Goal: Task Accomplishment & Management: Complete application form

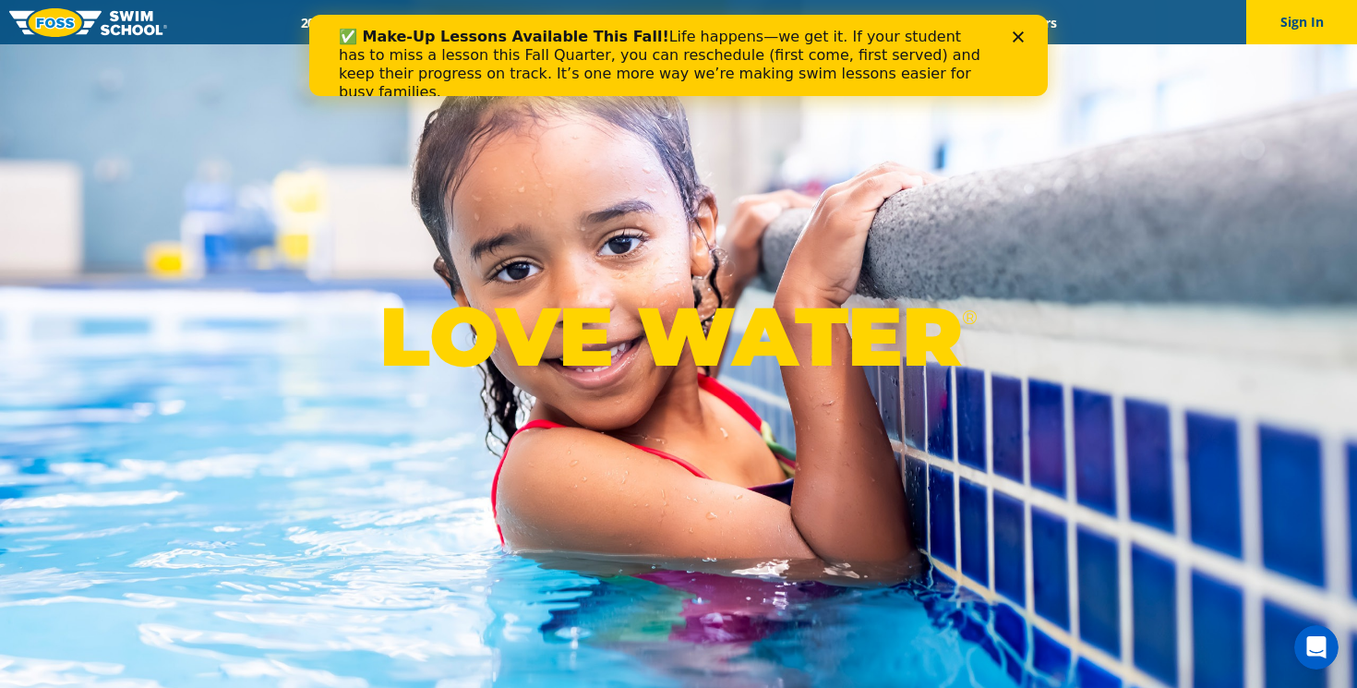
click at [1019, 35] on polygon "Close" at bounding box center [1017, 36] width 11 height 11
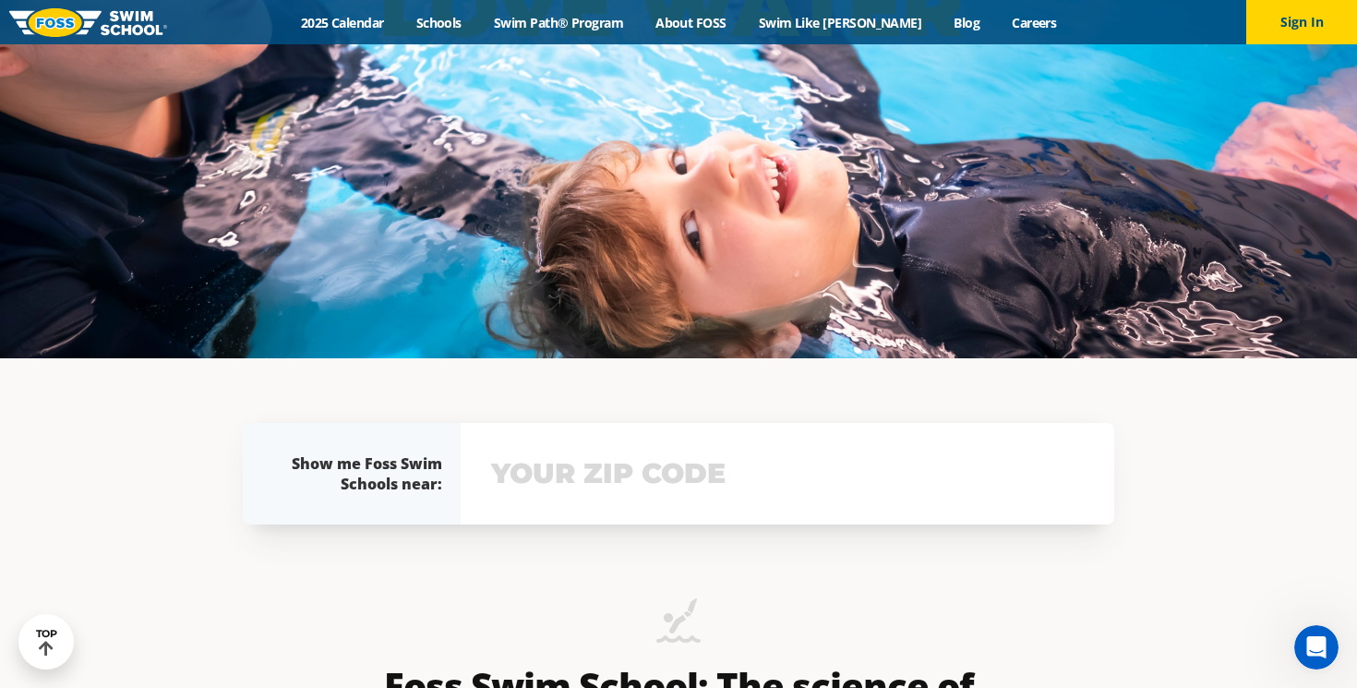
scroll to position [6, 0]
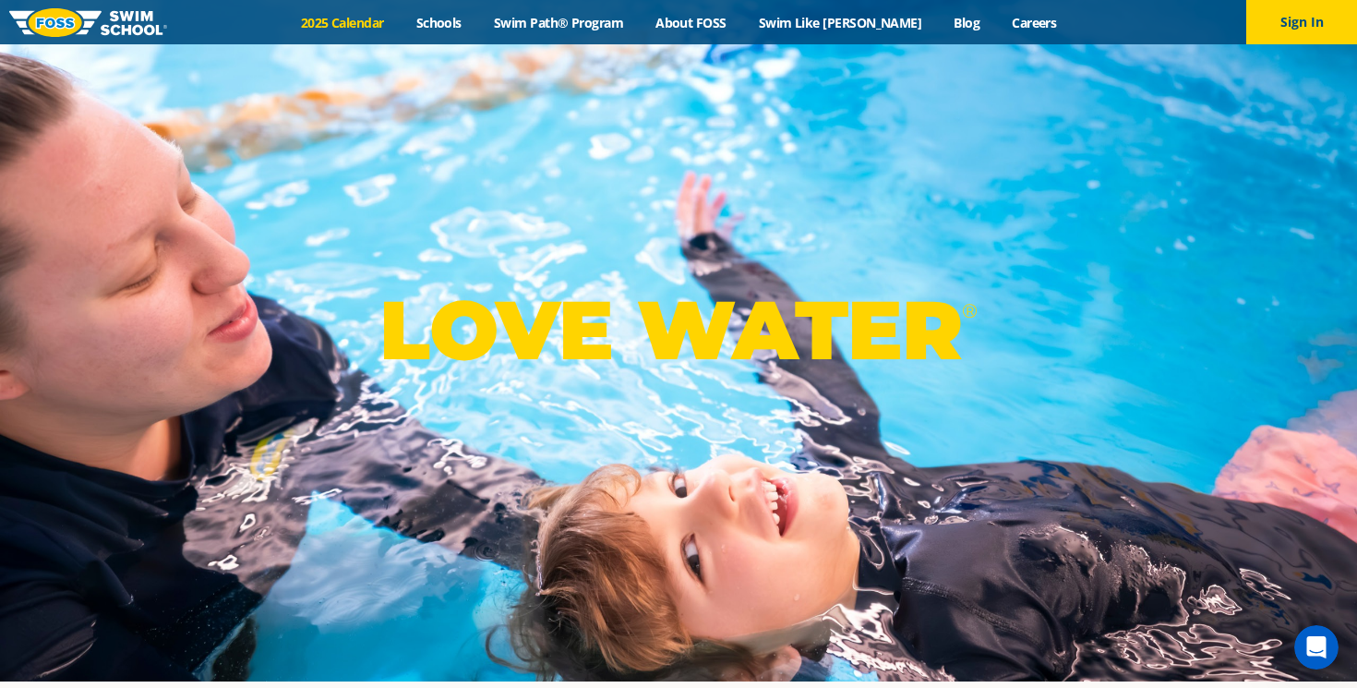
click at [364, 23] on link "2025 Calendar" at bounding box center [341, 23] width 115 height 18
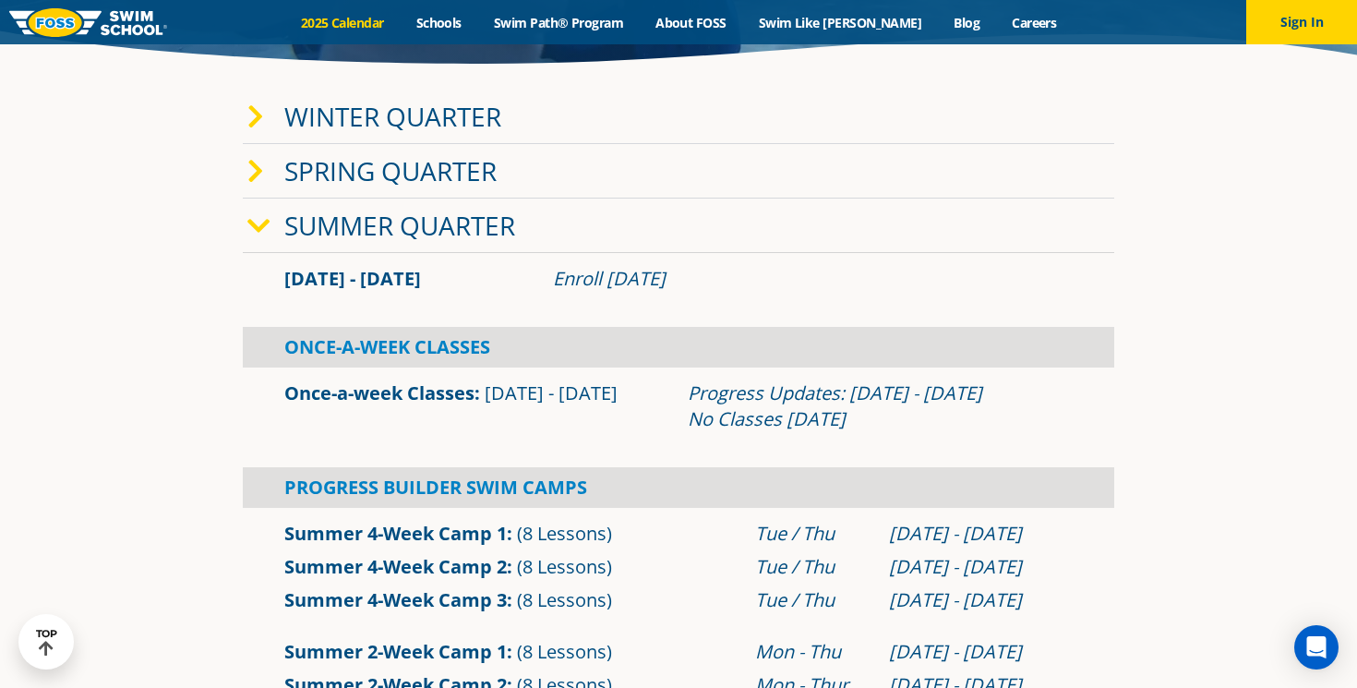
scroll to position [343, 0]
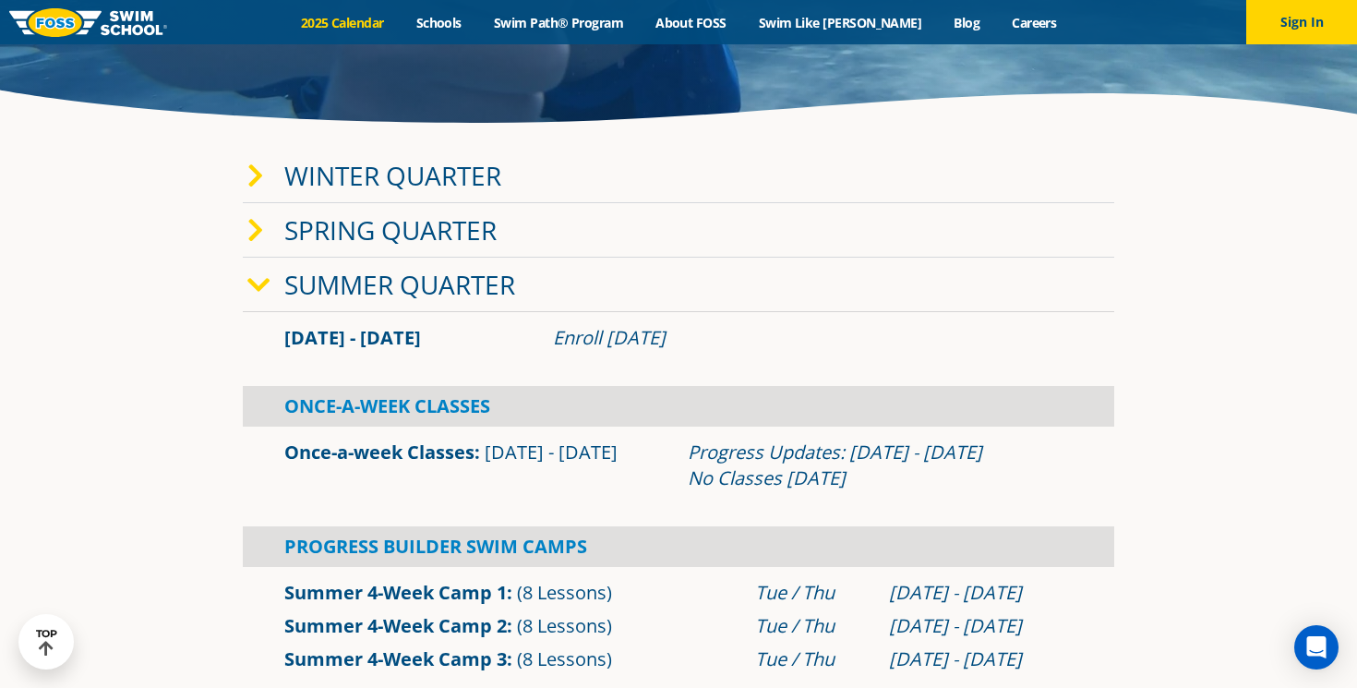
click at [252, 185] on icon at bounding box center [255, 176] width 17 height 26
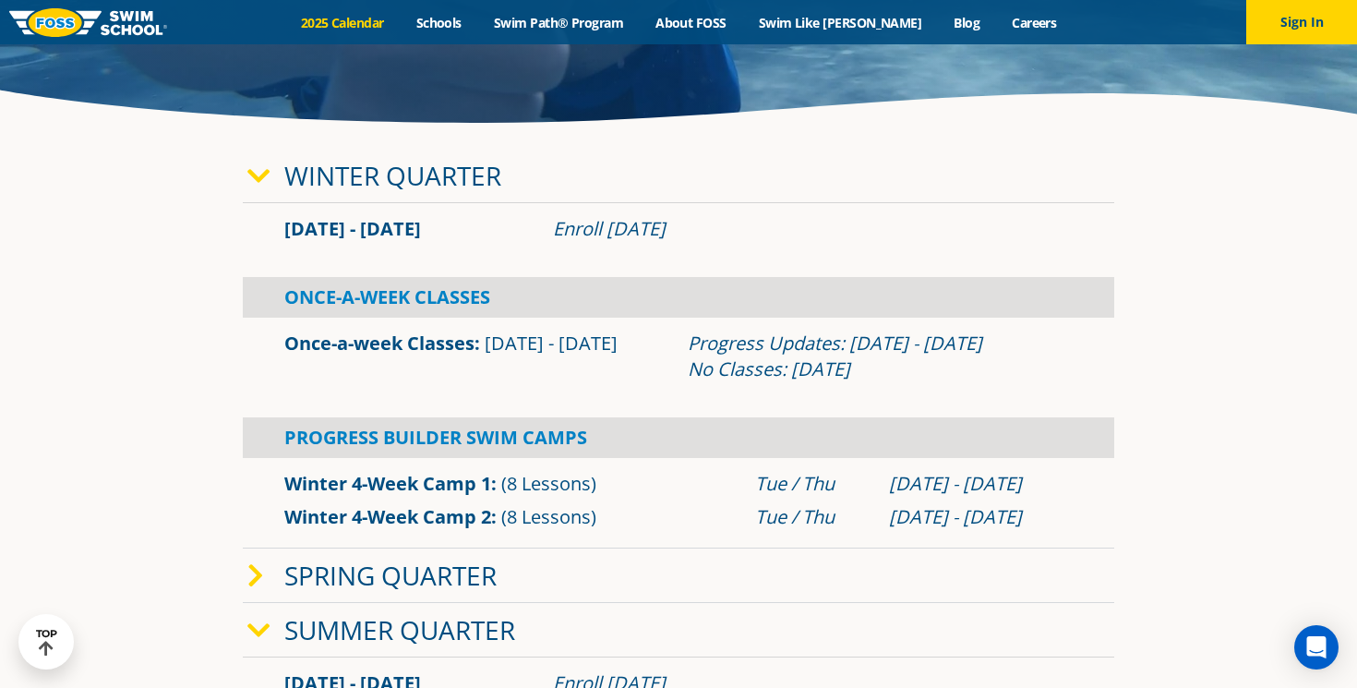
click at [250, 182] on icon at bounding box center [258, 176] width 23 height 26
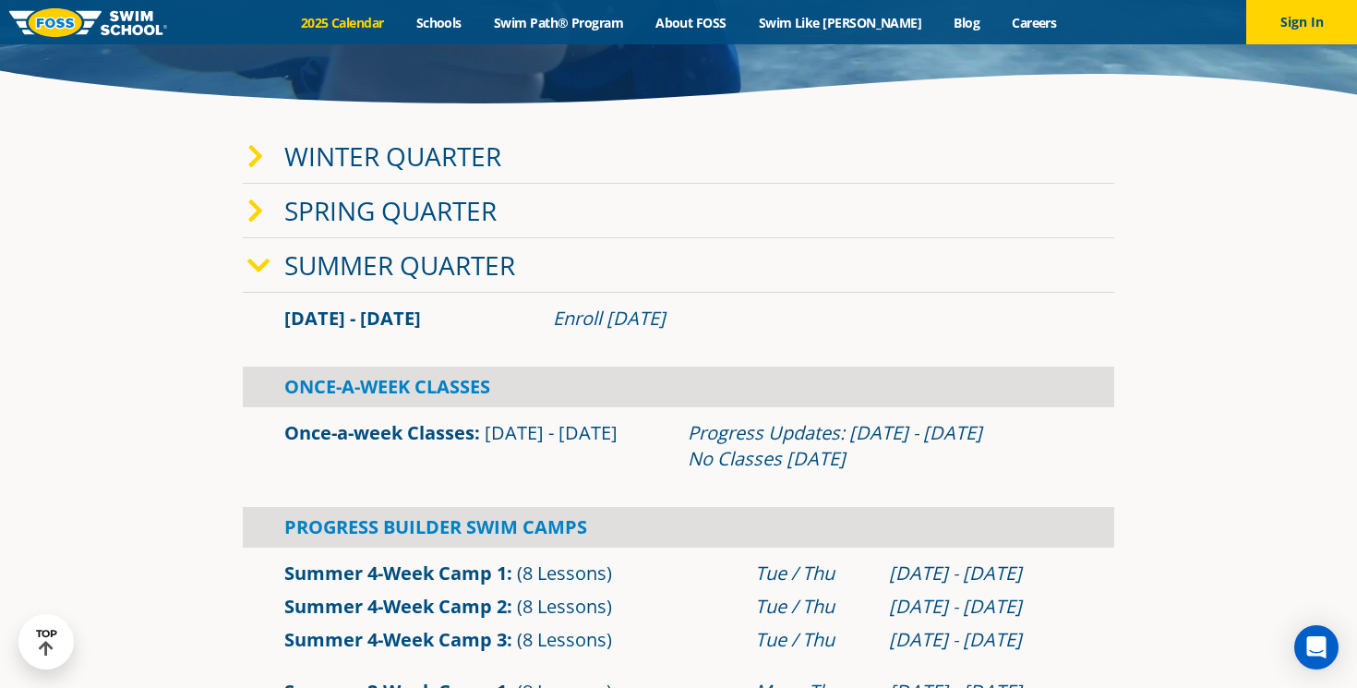
scroll to position [364, 0]
click at [269, 265] on span at bounding box center [265, 264] width 37 height 27
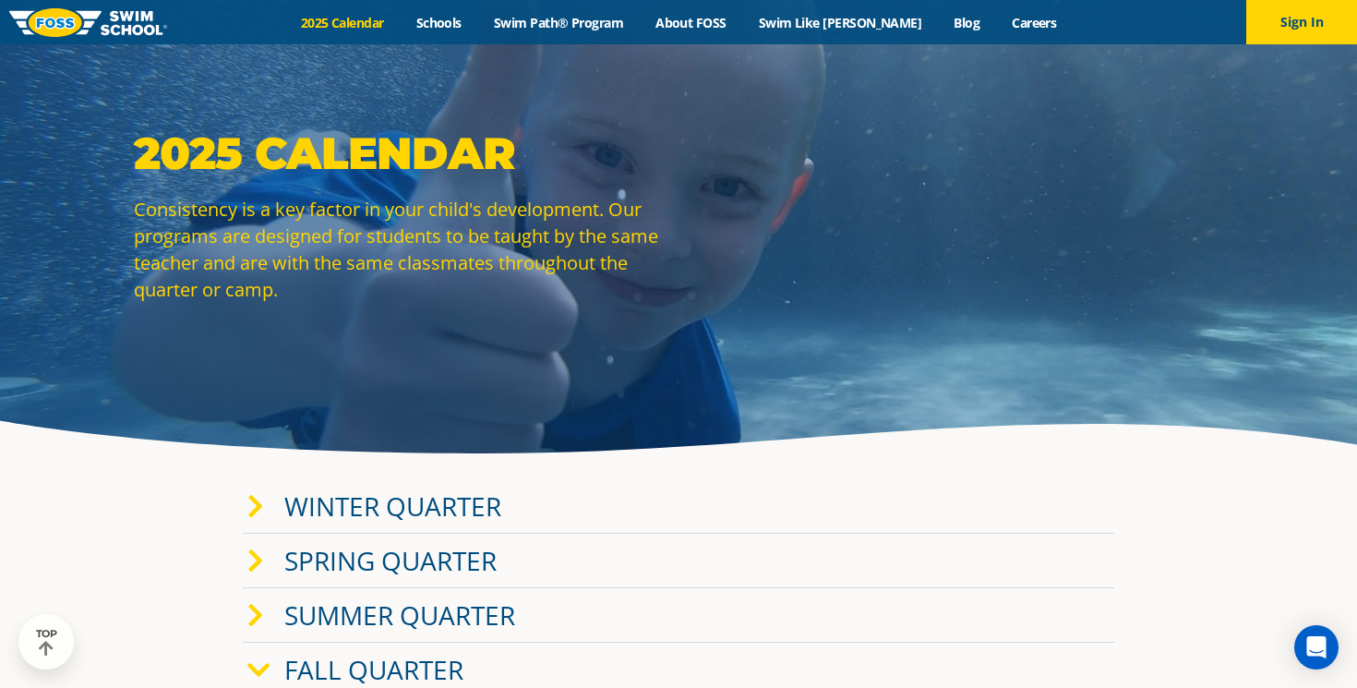
scroll to position [0, 0]
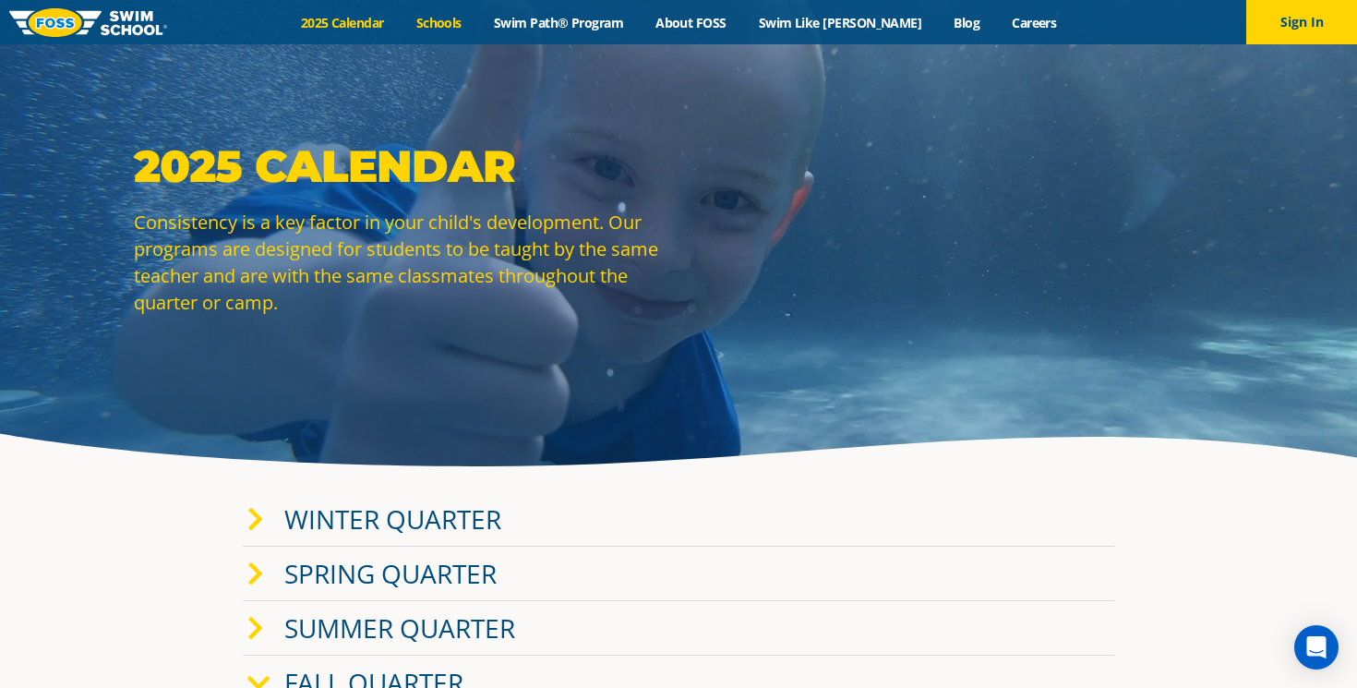
click at [457, 18] on link "Schools" at bounding box center [439, 23] width 78 height 18
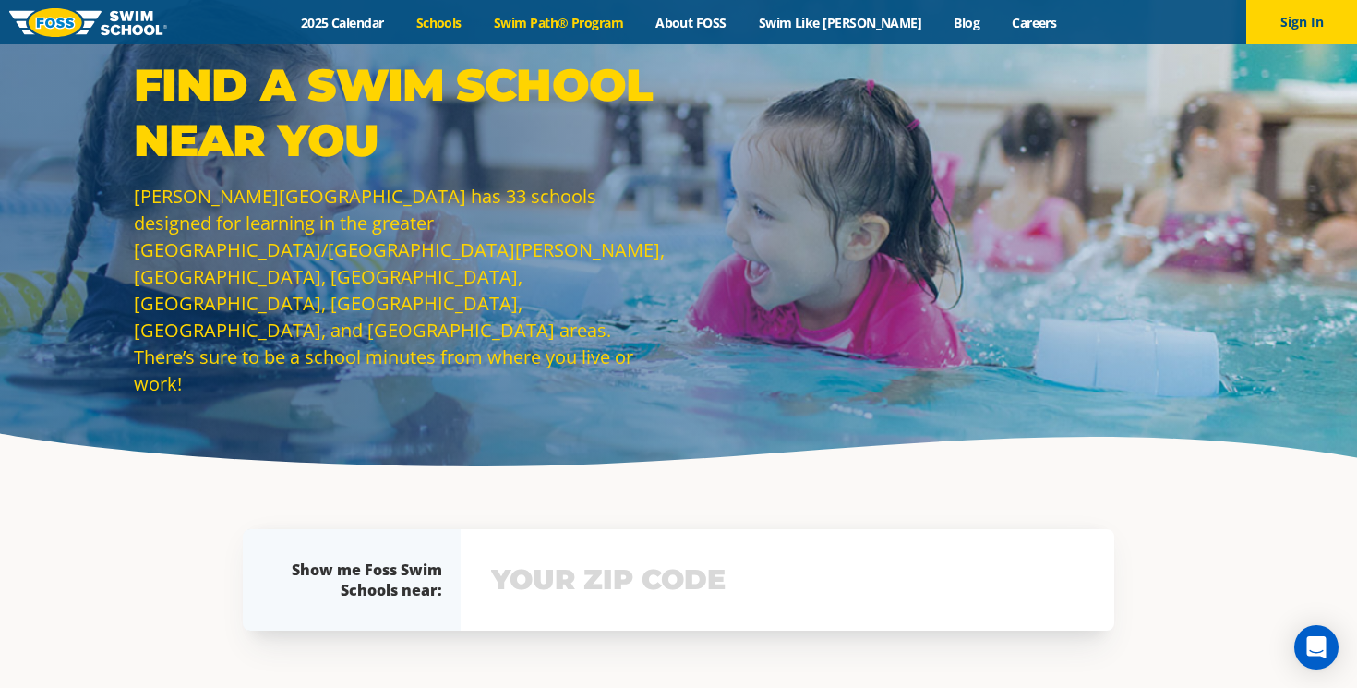
click at [555, 18] on link "Swim Path® Program" at bounding box center [558, 23] width 162 height 18
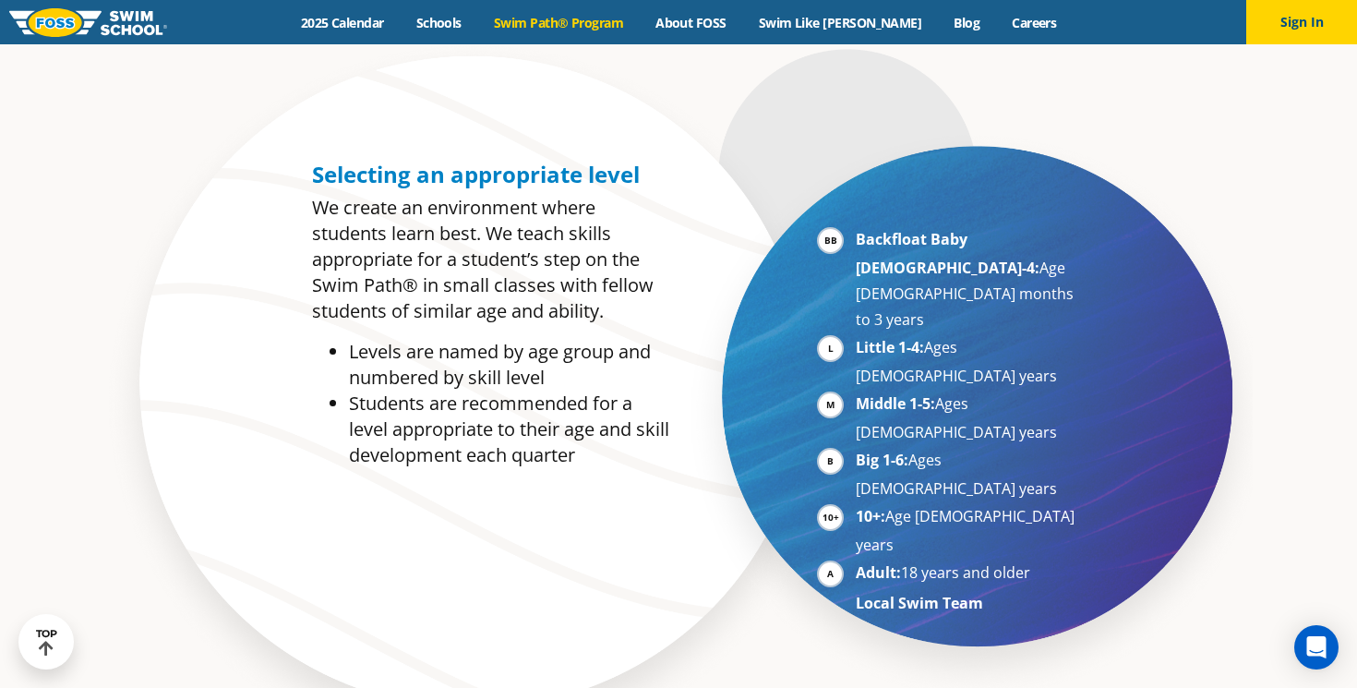
scroll to position [959, 0]
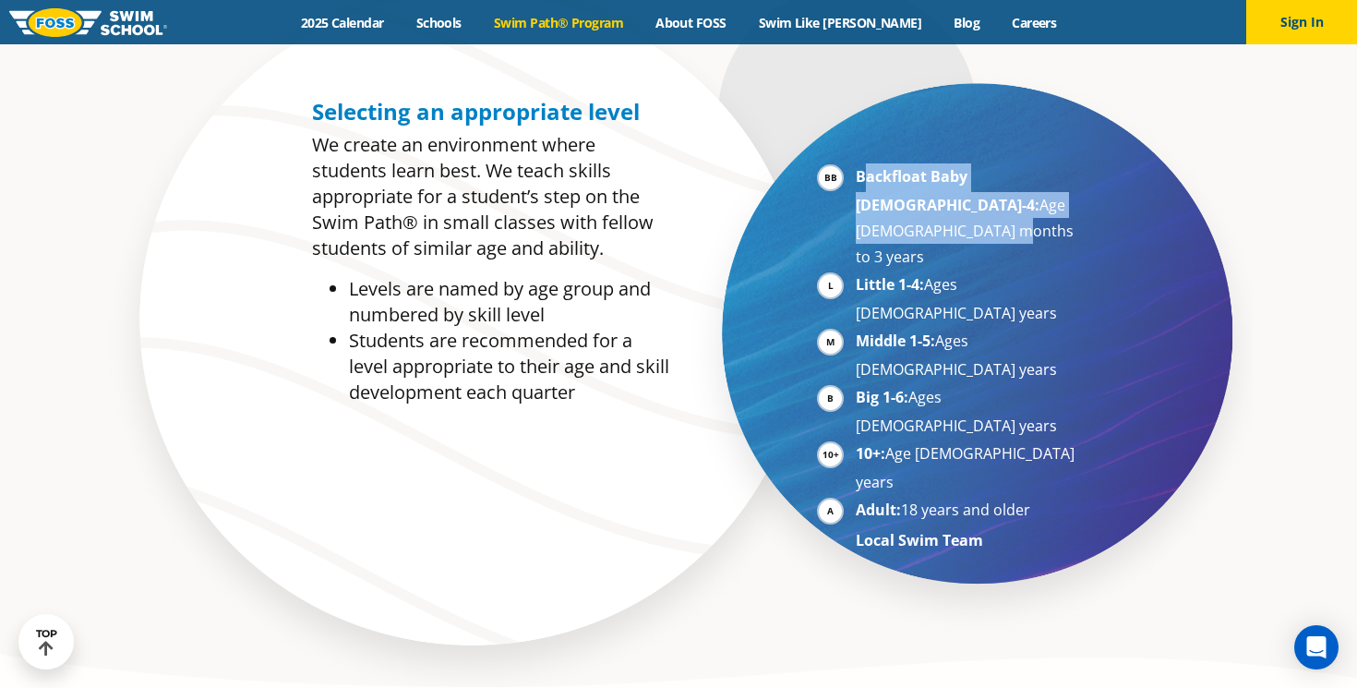
drag, startPoint x: 862, startPoint y: 177, endPoint x: 995, endPoint y: 197, distance: 134.3
click at [995, 197] on li "Backfloat Baby 1-4: Age 6 months to 3 years" at bounding box center [969, 216] width 226 height 106
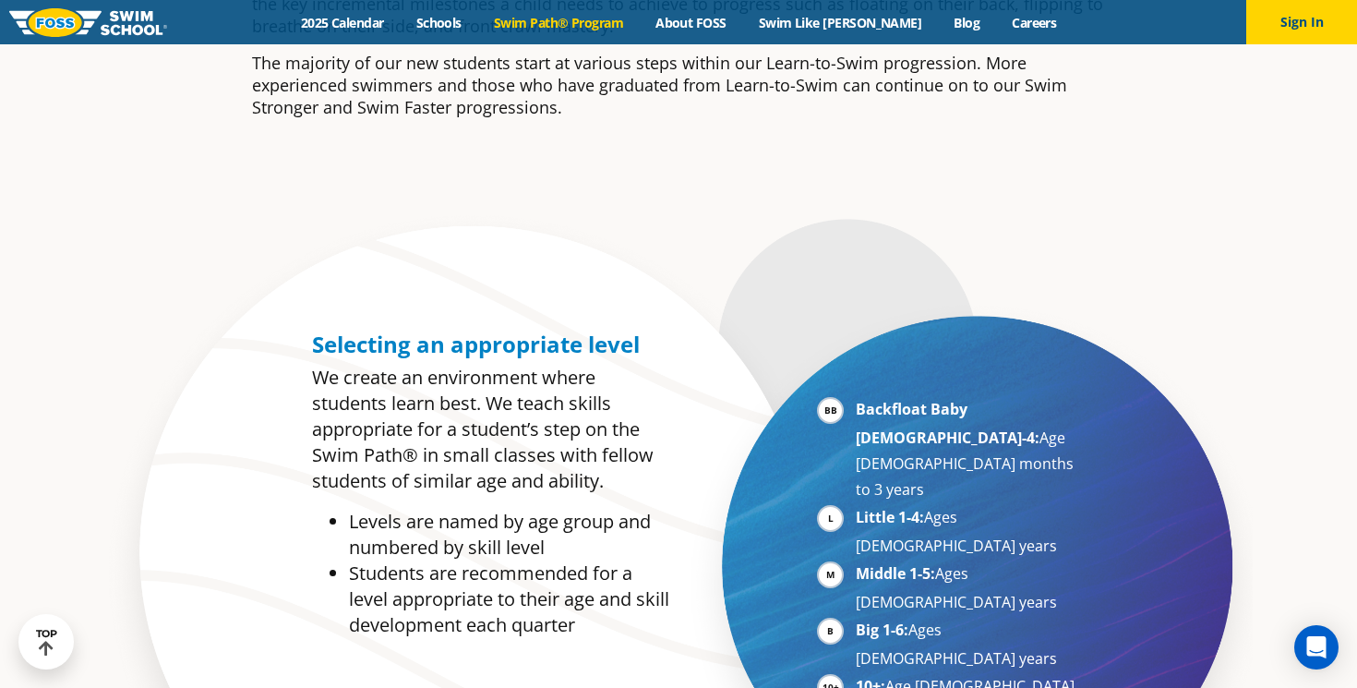
scroll to position [706, 0]
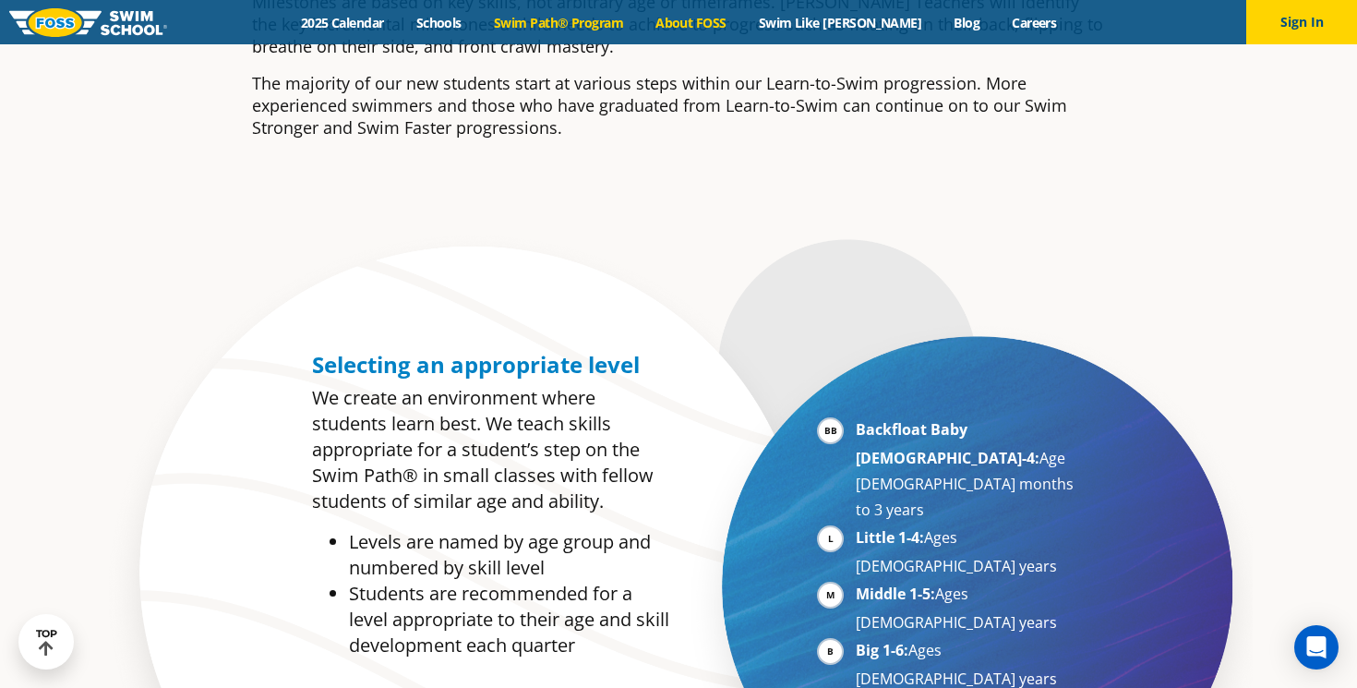
click at [740, 24] on link "About FOSS" at bounding box center [691, 23] width 103 height 18
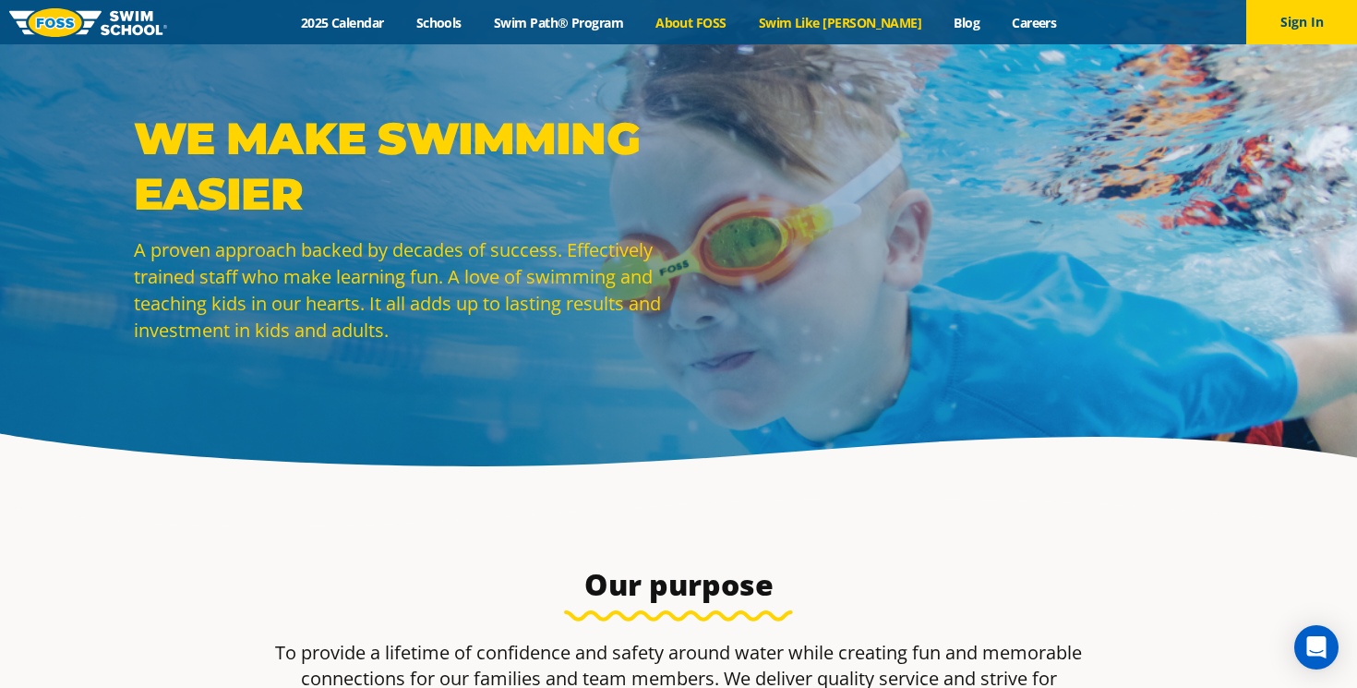
click at [839, 26] on link "Swim Like [PERSON_NAME]" at bounding box center [840, 23] width 196 height 18
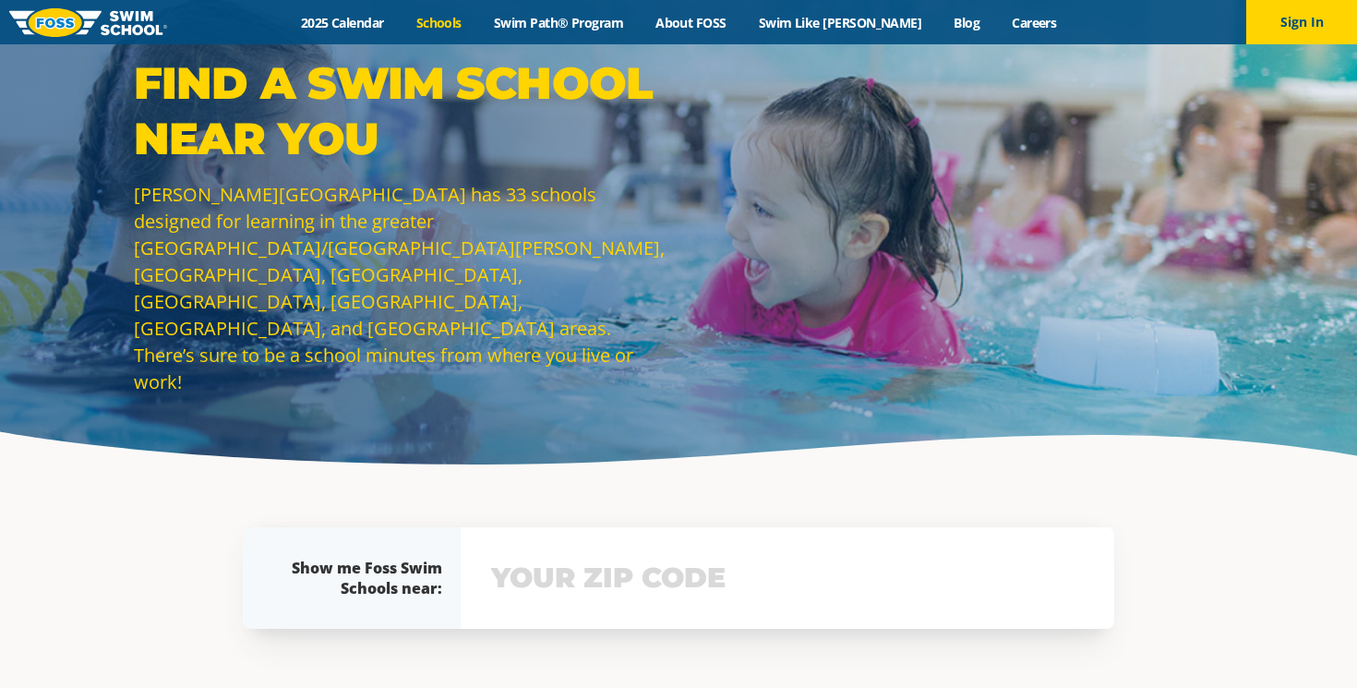
click at [508, 570] on input "text" at bounding box center [787, 578] width 602 height 54
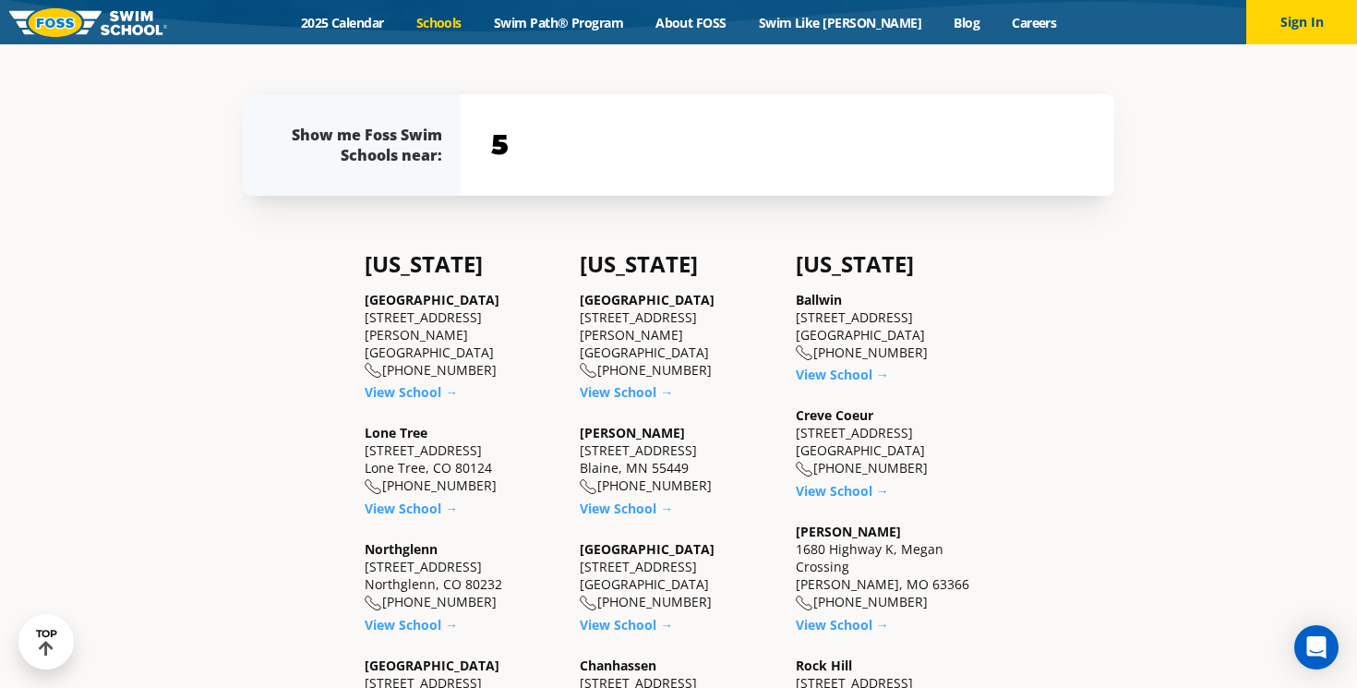
scroll to position [436, 0]
type input "55412"
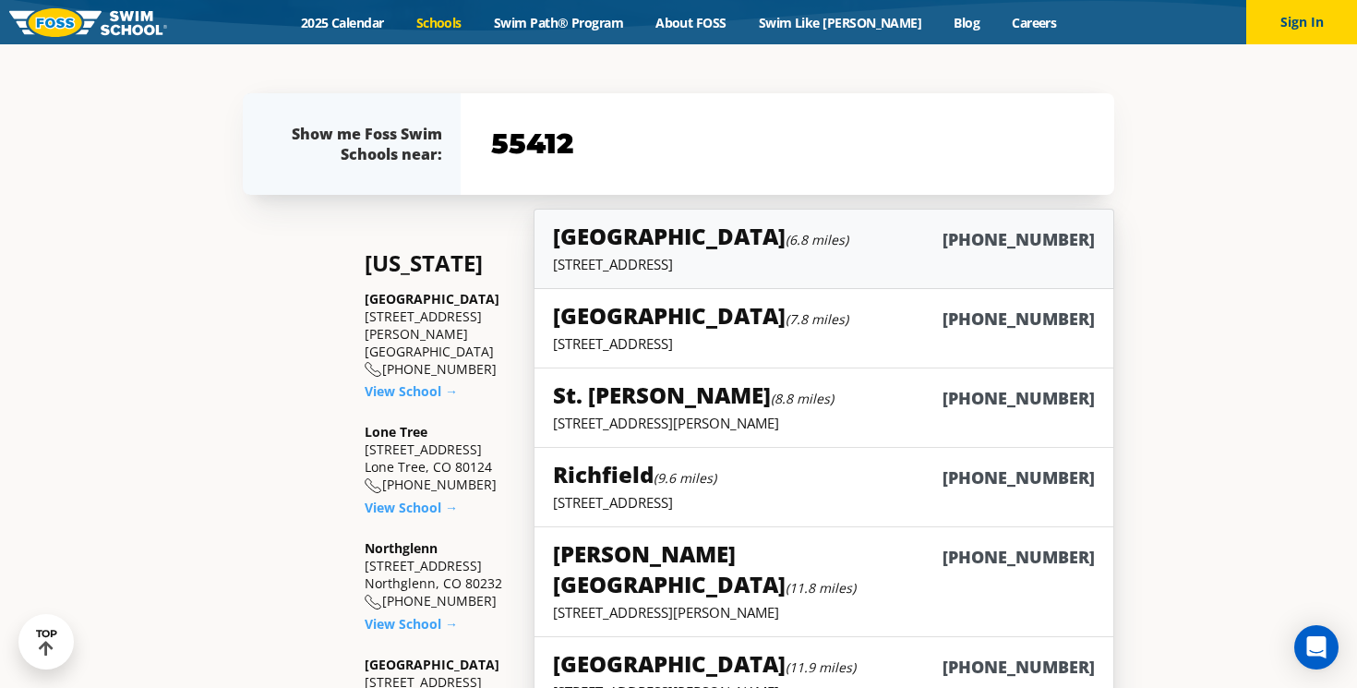
click at [588, 245] on h5 "St. Louis Park (6.8 miles)" at bounding box center [700, 236] width 295 height 30
click at [627, 240] on h5 "St. Louis Park (6.8 miles)" at bounding box center [700, 236] width 295 height 30
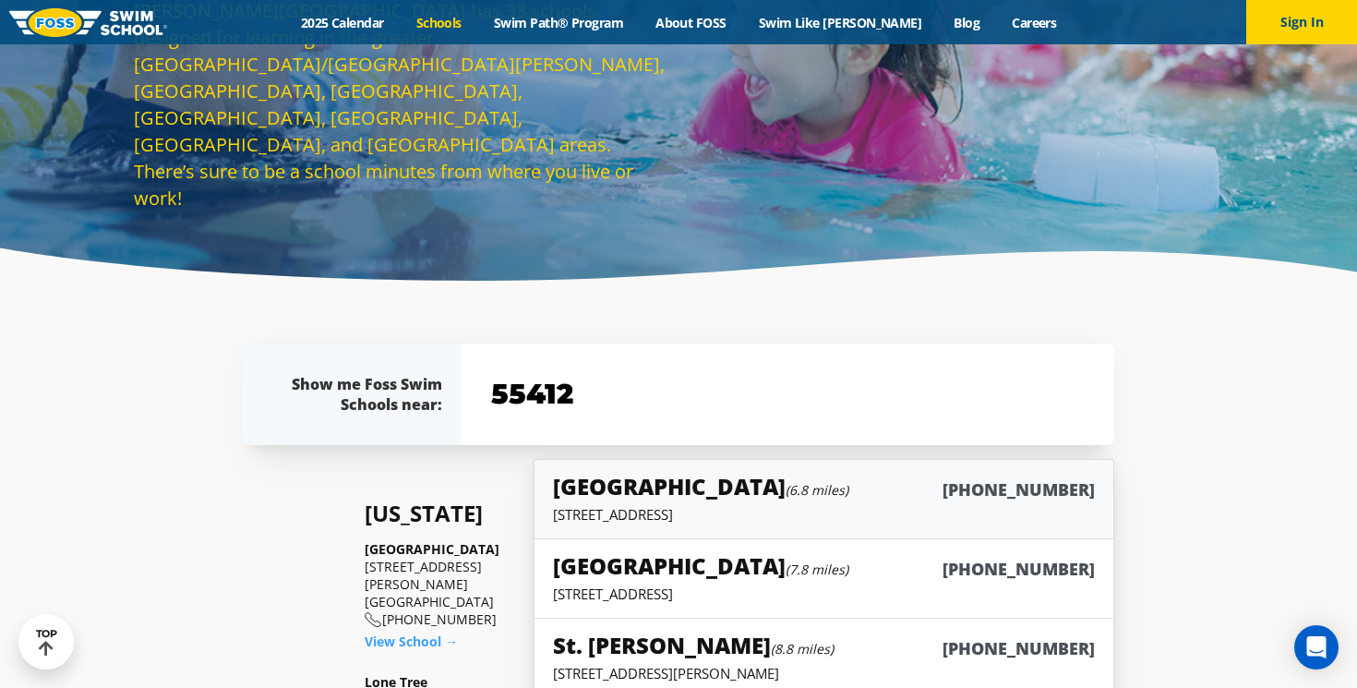
scroll to position [190, 0]
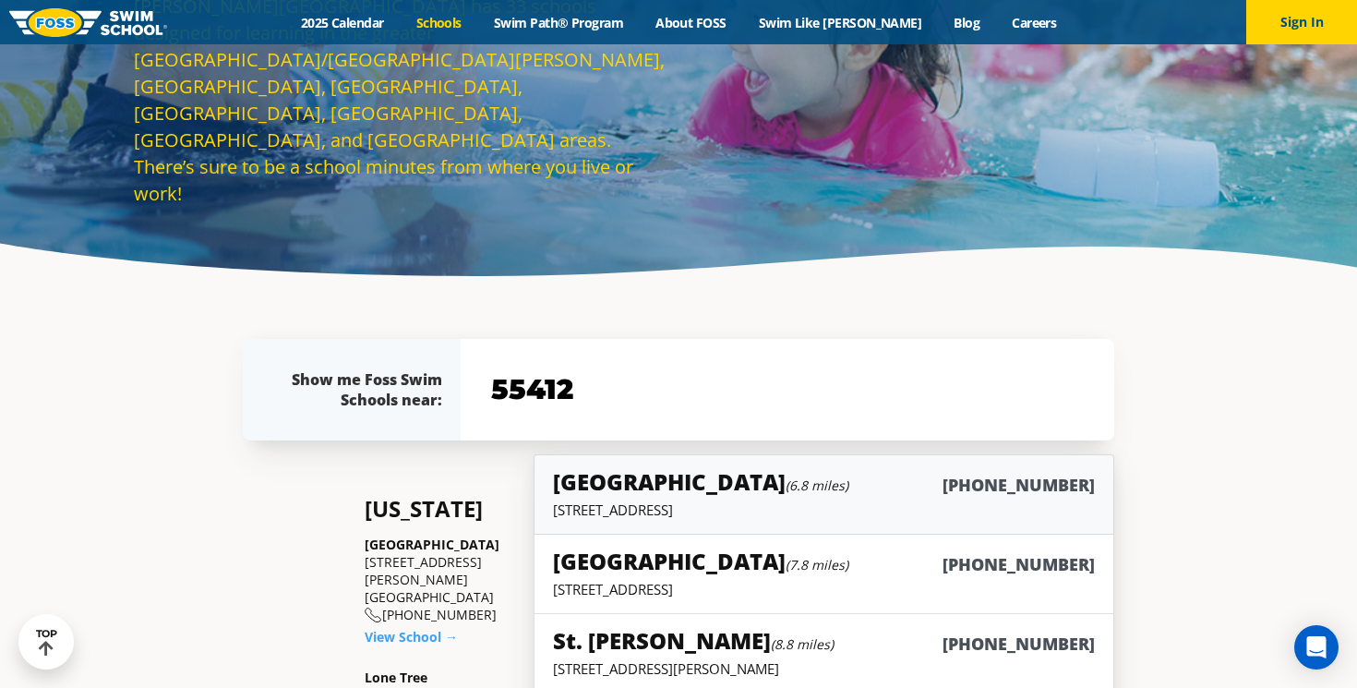
click at [640, 485] on h5 "St. Louis Park (6.8 miles)" at bounding box center [700, 481] width 295 height 30
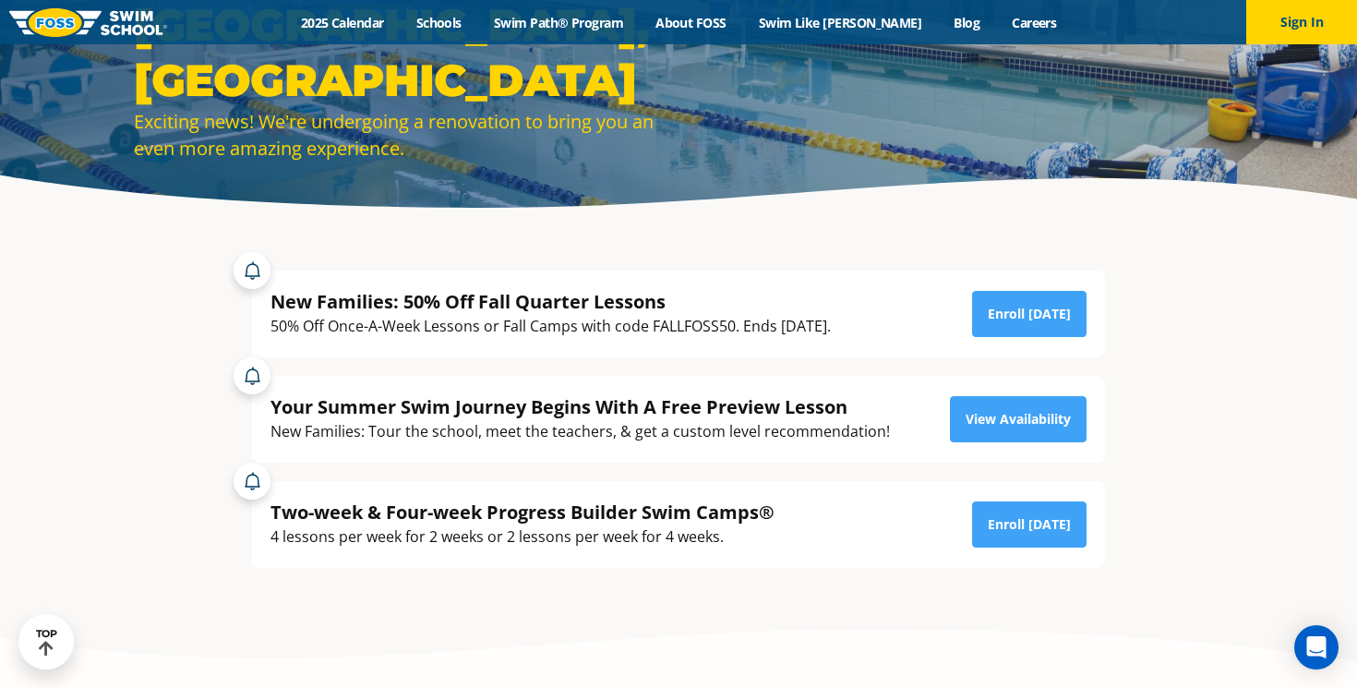
scroll to position [169, 0]
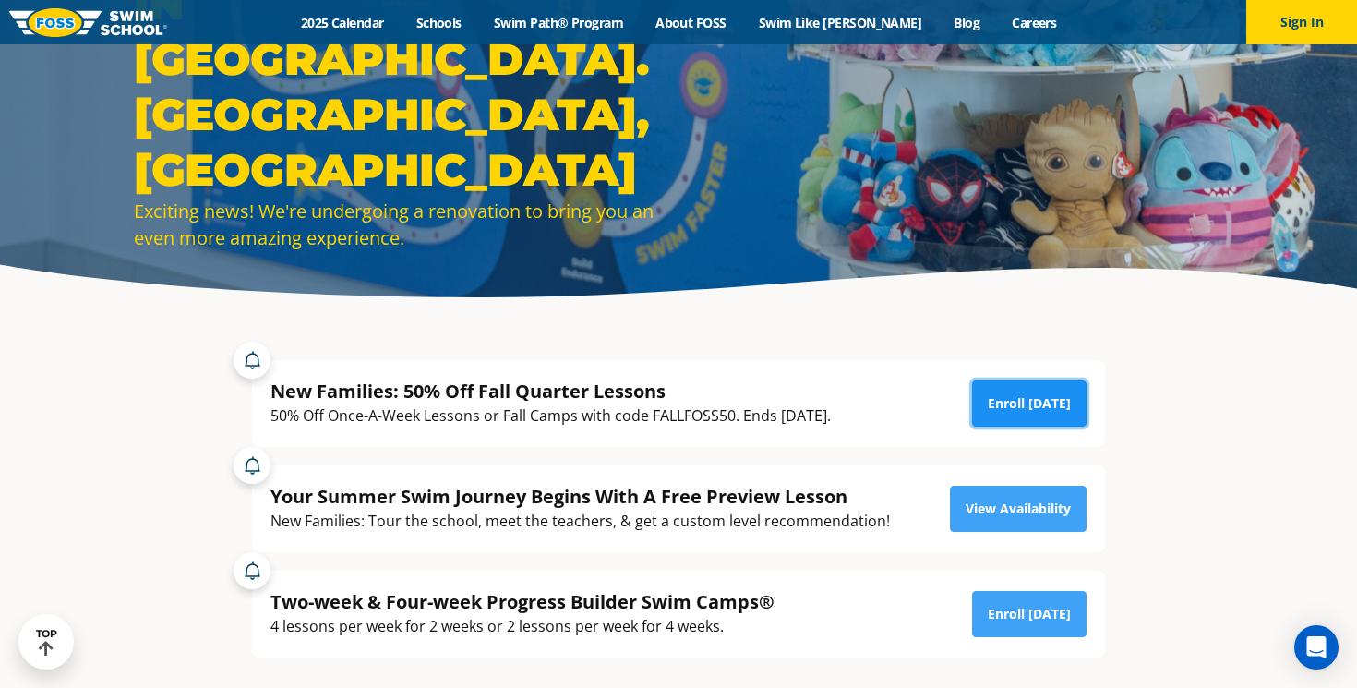
click at [1020, 400] on link "Enroll [DATE]" at bounding box center [1029, 403] width 114 height 46
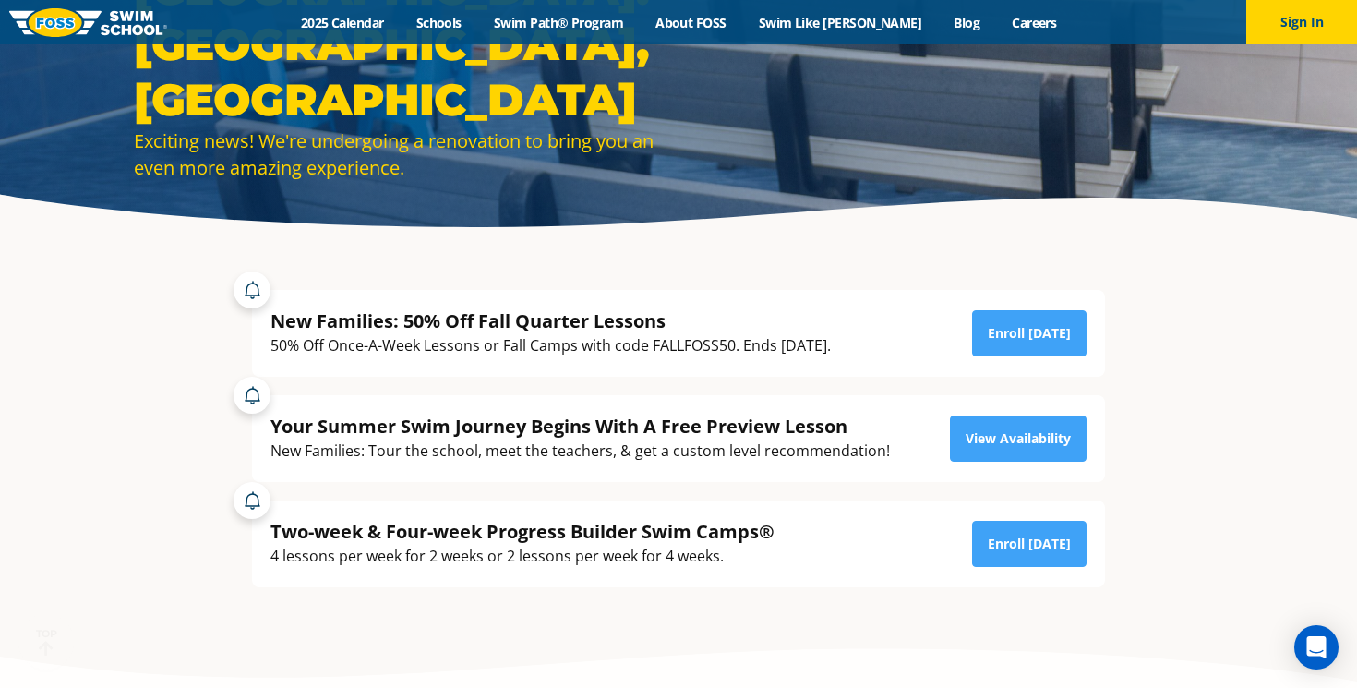
scroll to position [333, 0]
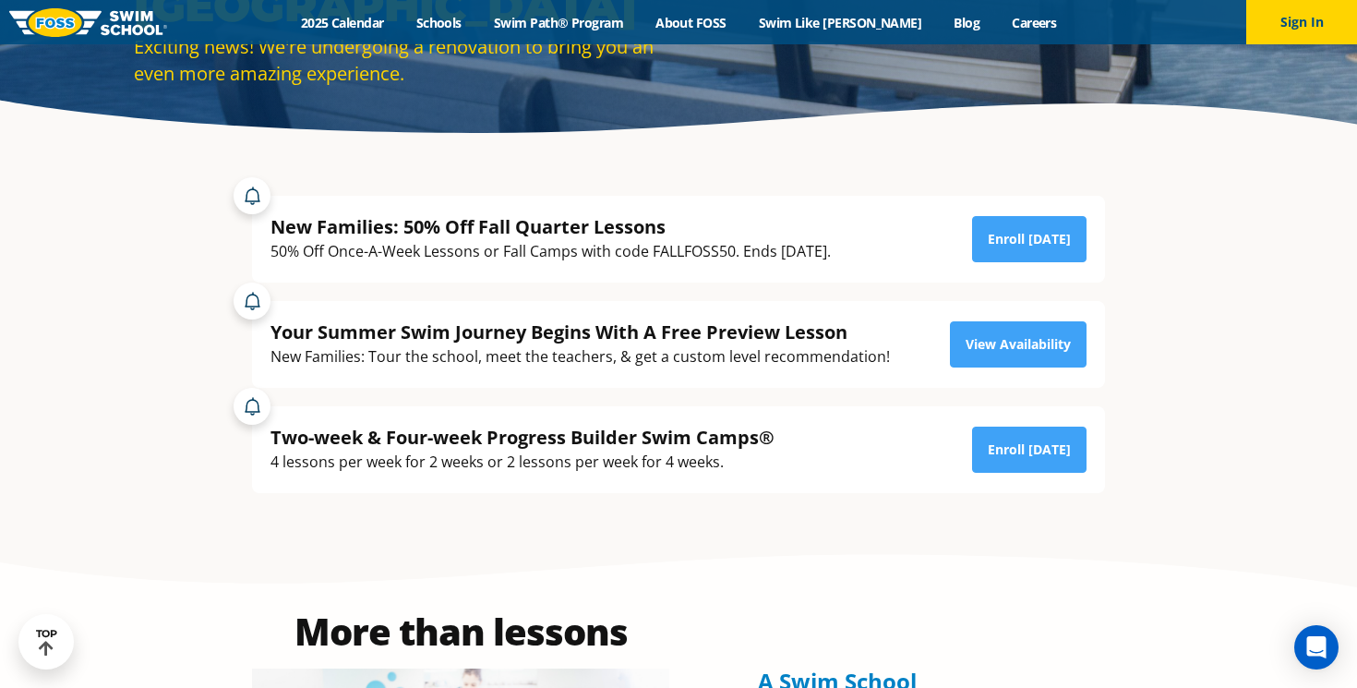
click at [248, 188] on div at bounding box center [251, 195] width 37 height 37
click at [254, 196] on div at bounding box center [251, 195] width 37 height 37
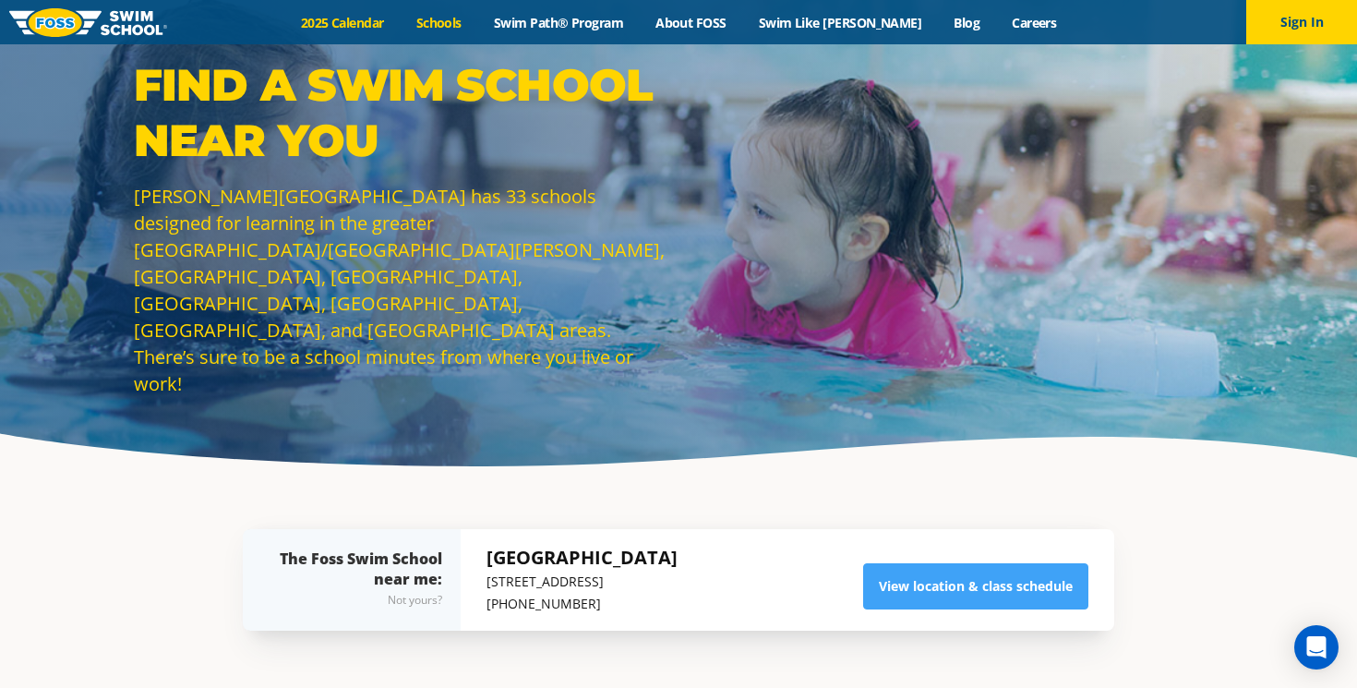
click at [381, 23] on link "2025 Calendar" at bounding box center [341, 23] width 115 height 18
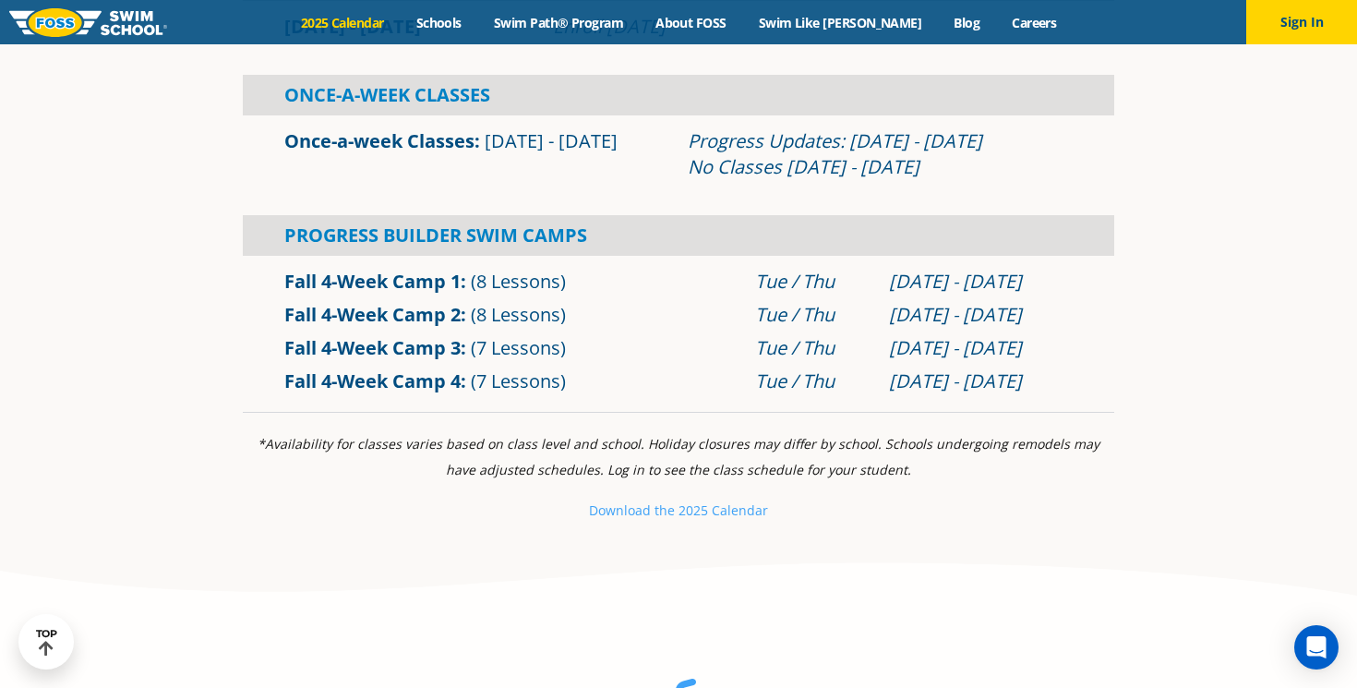
scroll to position [1196, 0]
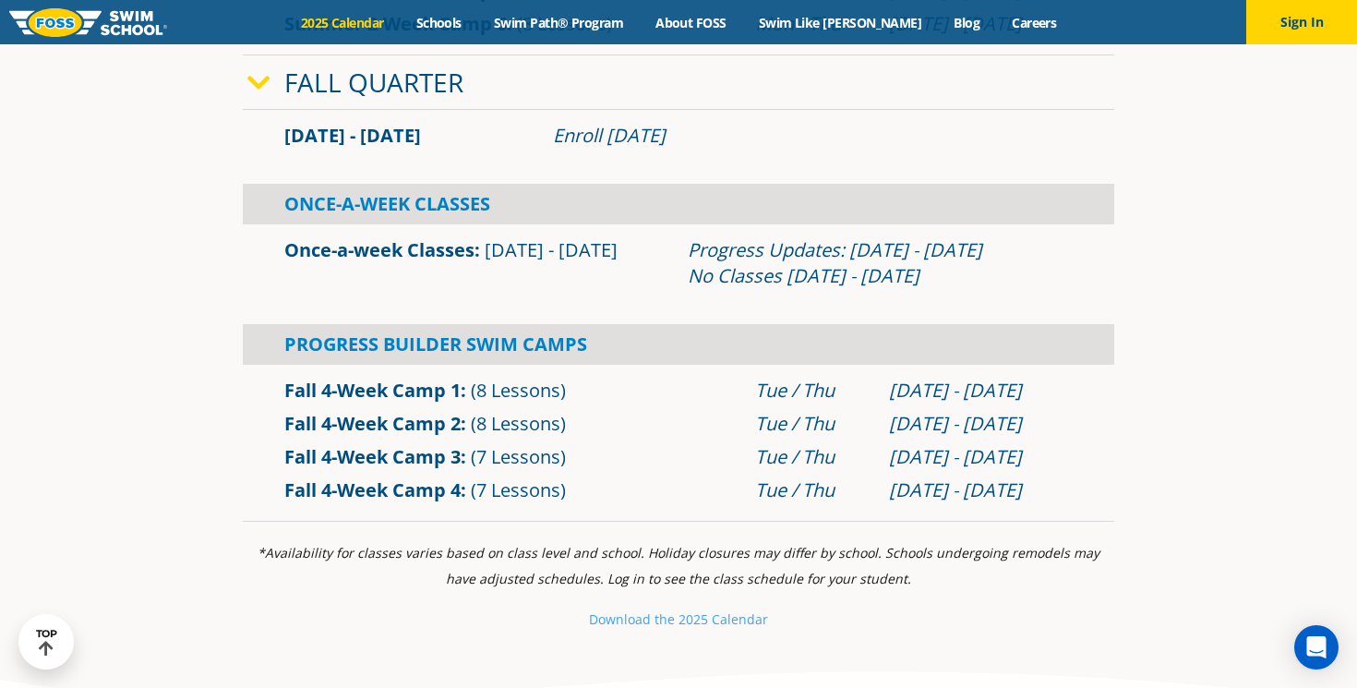
drag, startPoint x: 486, startPoint y: 248, endPoint x: 865, endPoint y: 292, distance: 380.9
click at [866, 292] on div "Once-a-week Classes [DATE] - [DATE] Progress Updates: [DATE] - [DATE] No Classe…" at bounding box center [678, 262] width 871 height 59
click at [965, 272] on div "Progress Updates: Nov 4 - Nov 10 No Classes Nov 26 - Nov 30" at bounding box center [880, 263] width 385 height 52
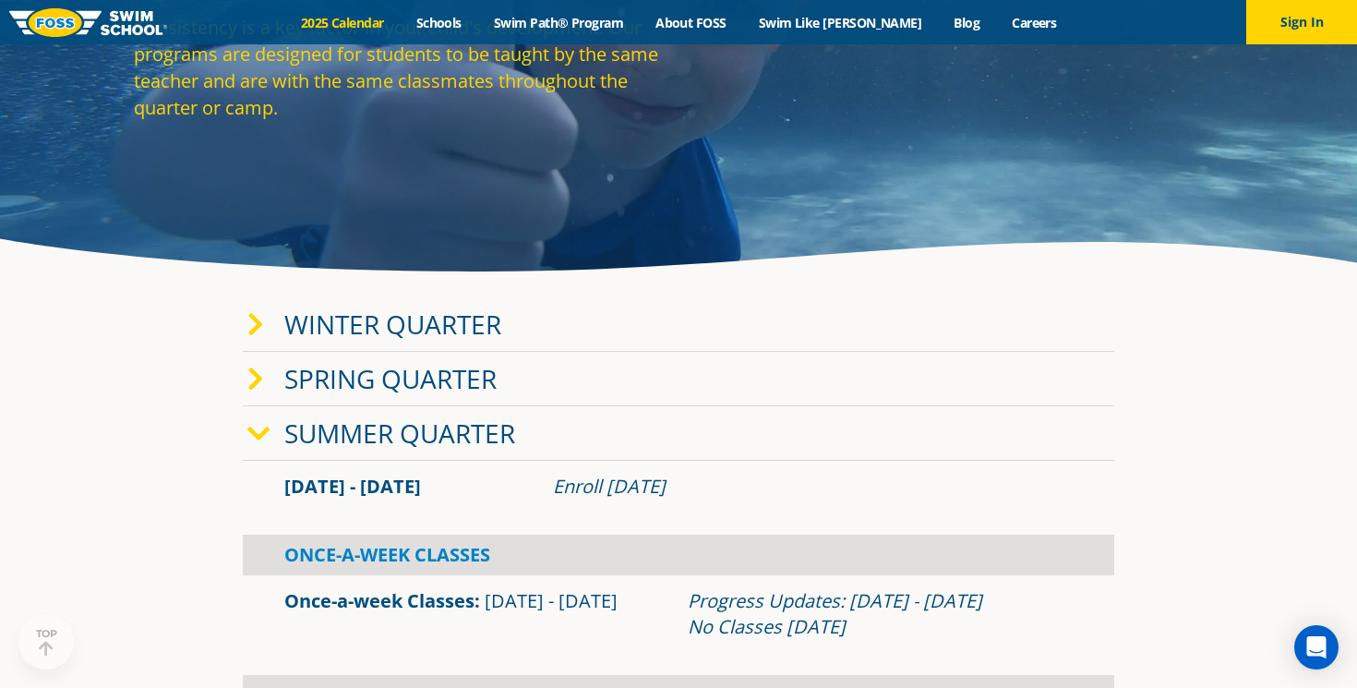
scroll to position [194, 0]
click at [256, 431] on icon at bounding box center [258, 435] width 23 height 26
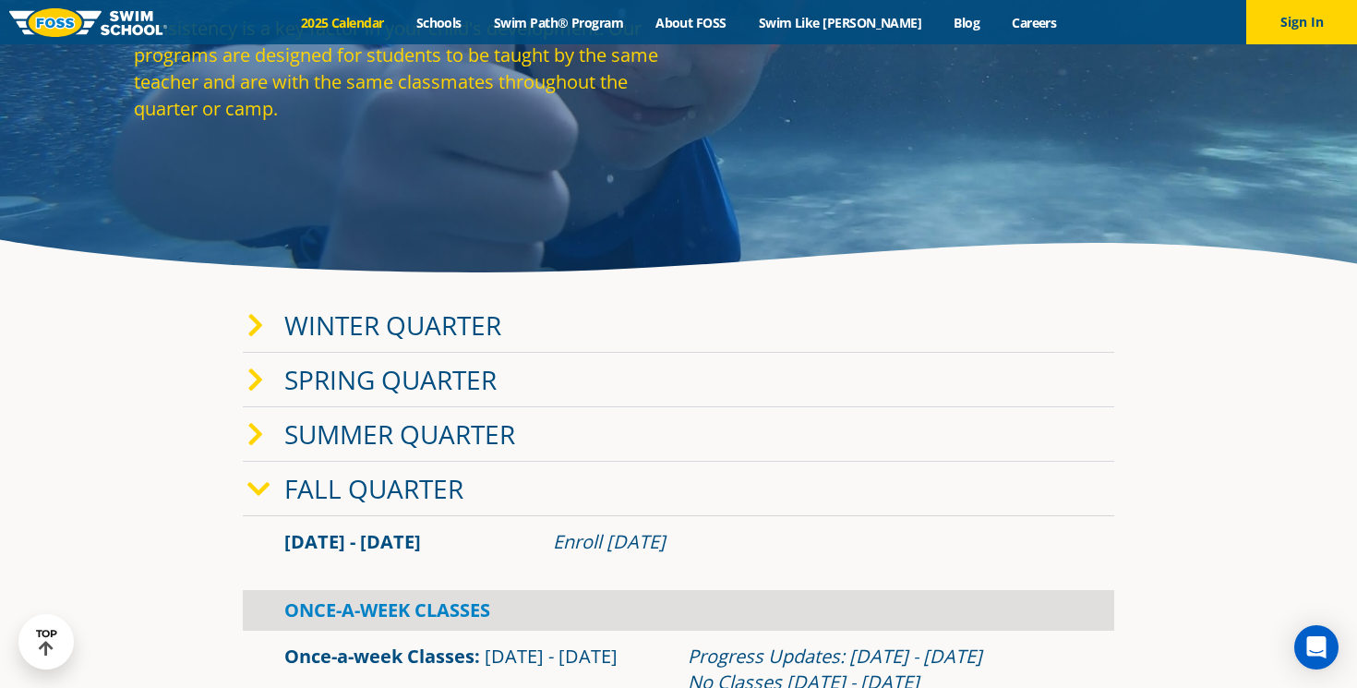
scroll to position [211, 0]
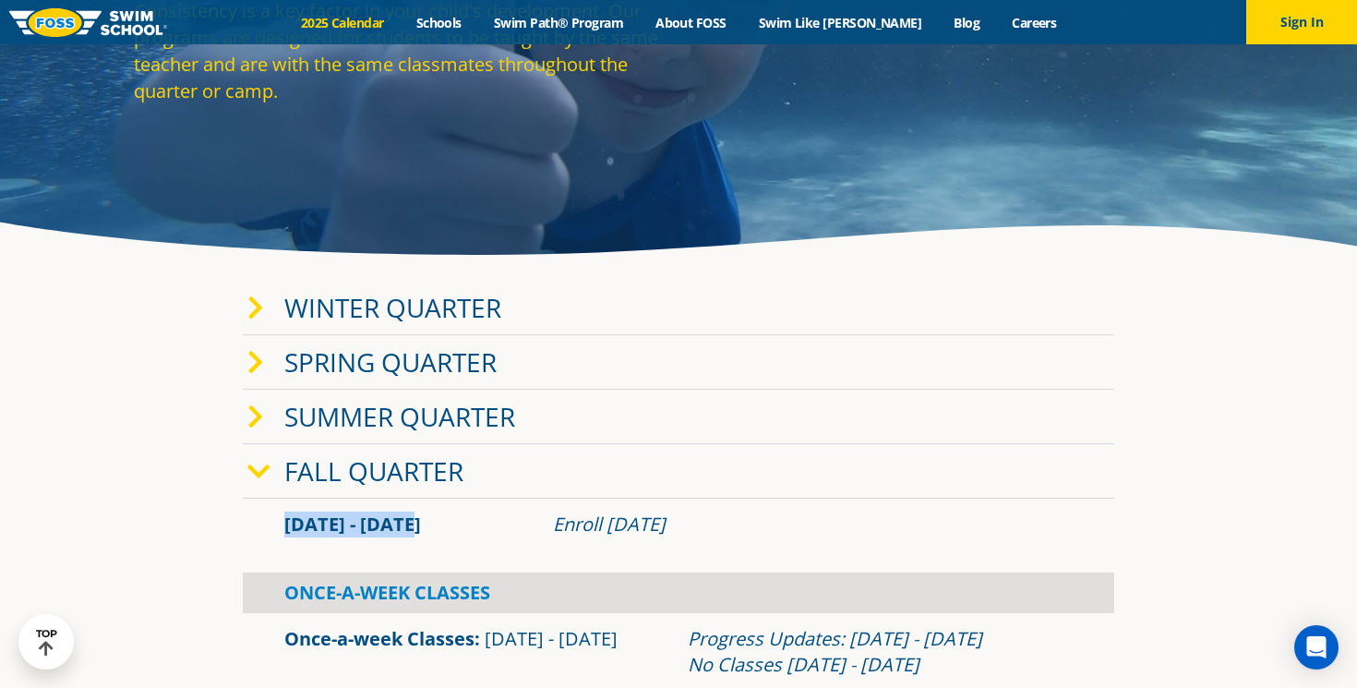
drag, startPoint x: 283, startPoint y: 523, endPoint x: 424, endPoint y: 521, distance: 140.3
click at [424, 521] on div "Sep 2 - Dec 22" at bounding box center [409, 524] width 269 height 26
copy span "Sep 2 - Dec 22"
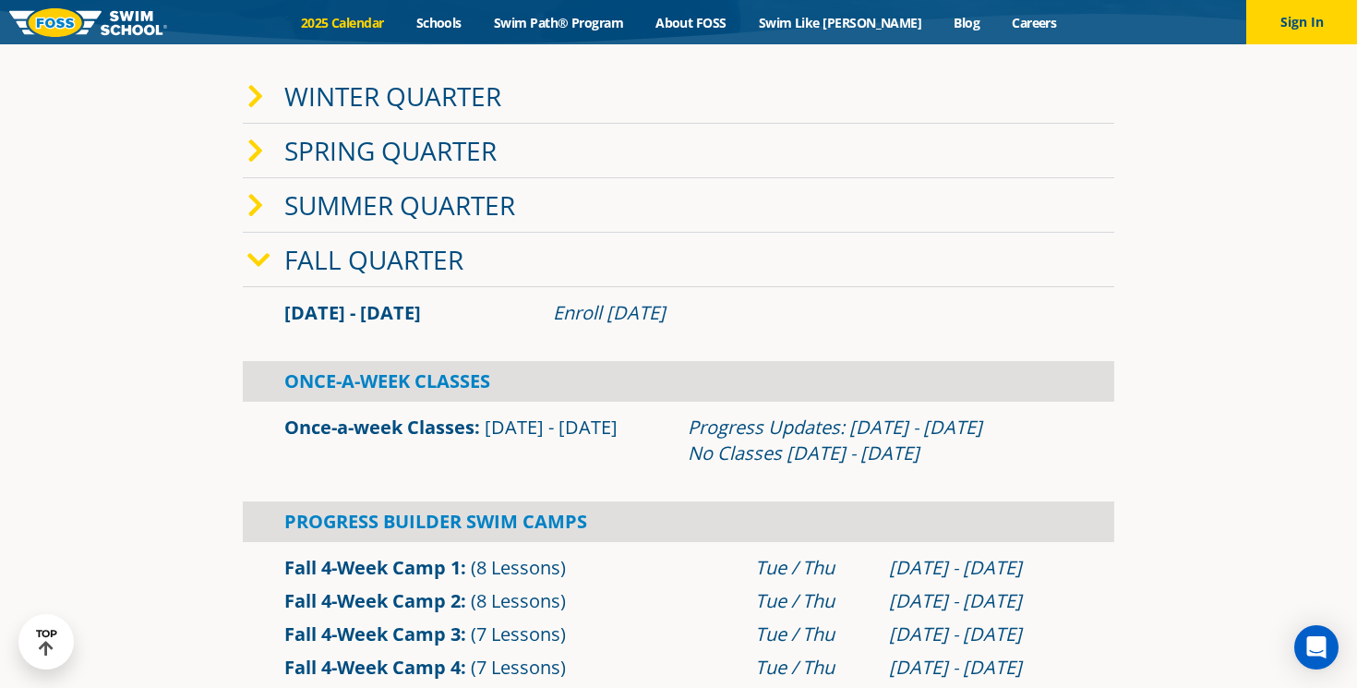
click at [1157, 502] on section "Winter Quarter Jan 2 - Mar 12 Enroll Nov 12, 2024 Once-A-Week Classes" at bounding box center [678, 384] width 1107 height 648
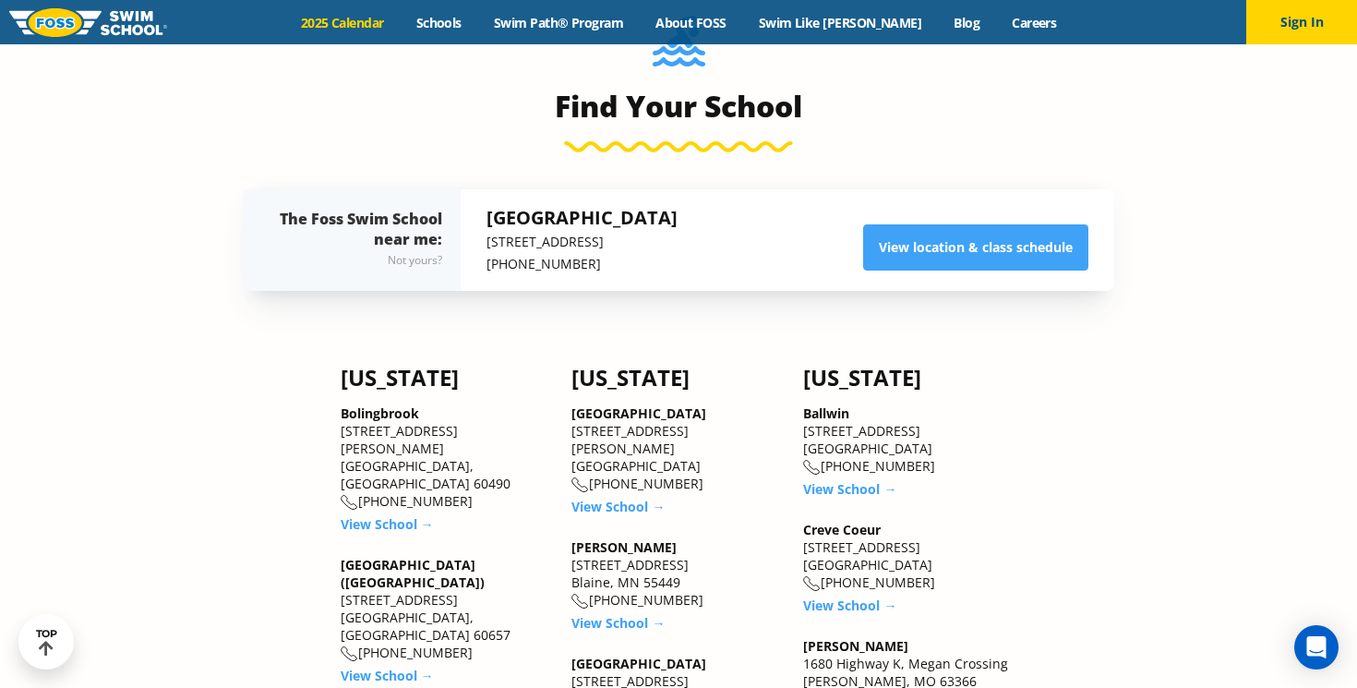
scroll to position [1370, 0]
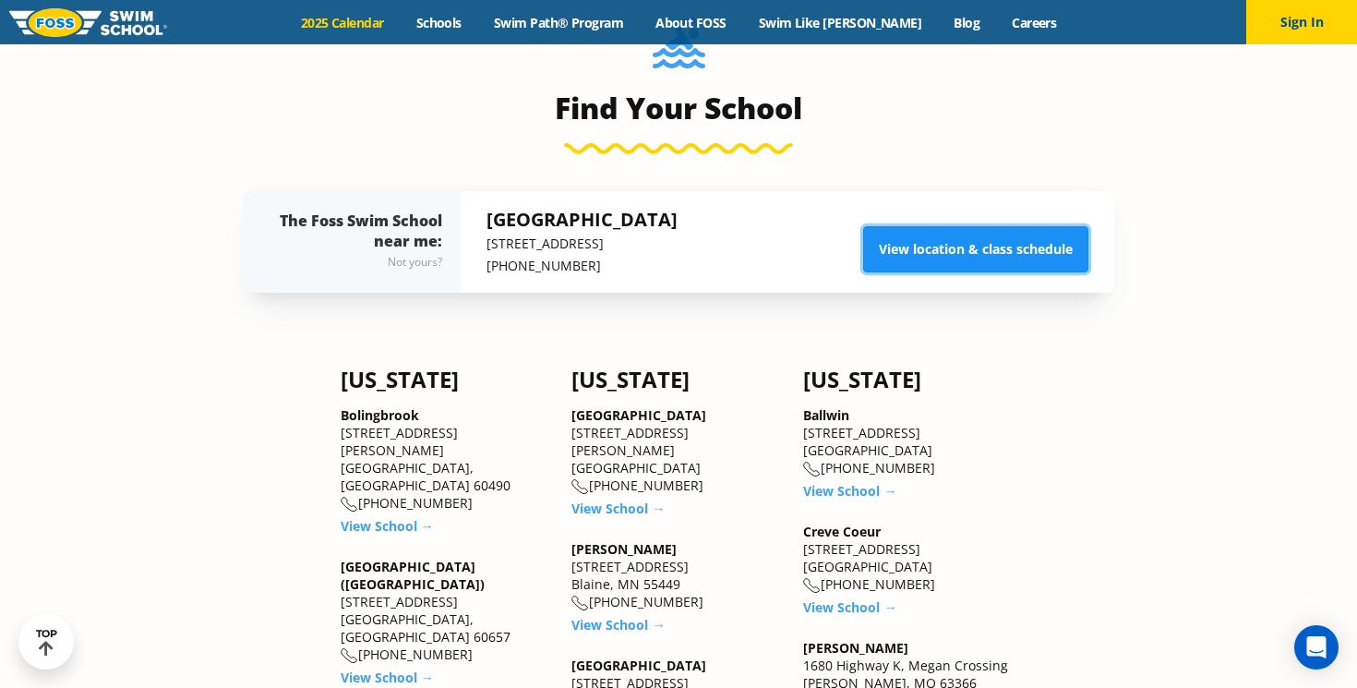
click at [927, 255] on link "View location & class schedule" at bounding box center [975, 249] width 225 height 46
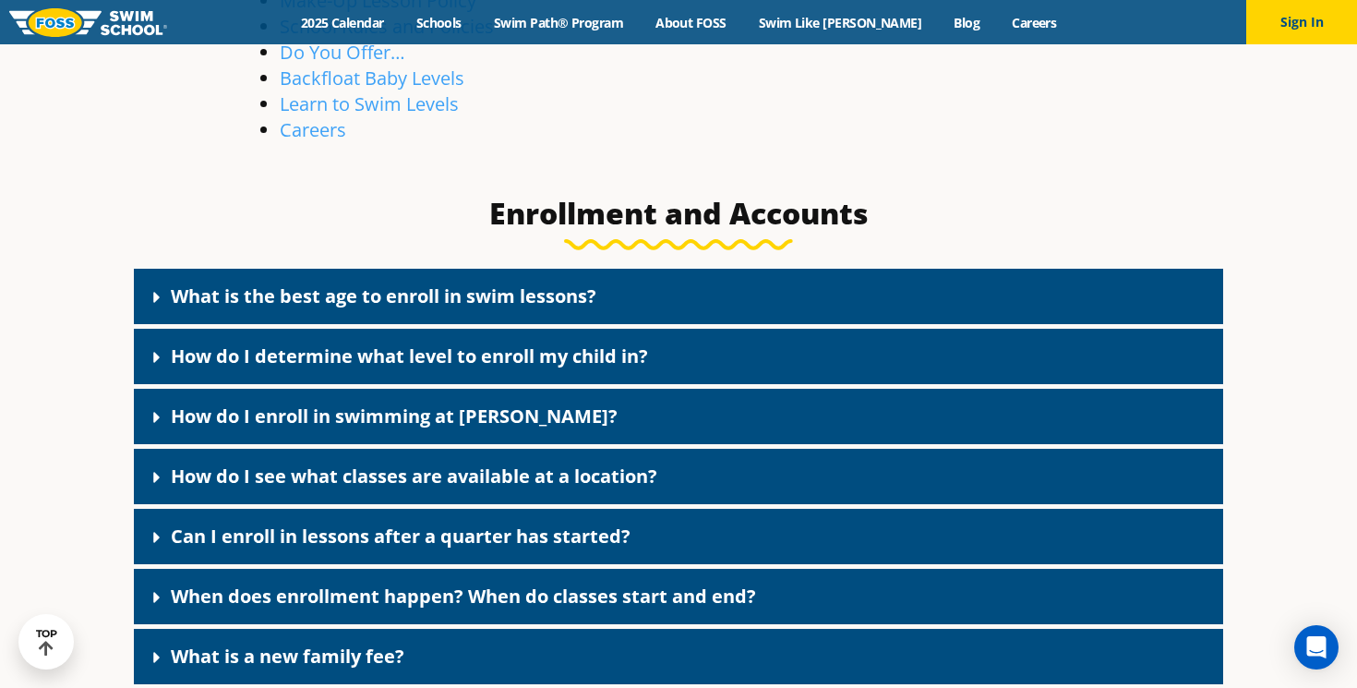
scroll to position [1342, 0]
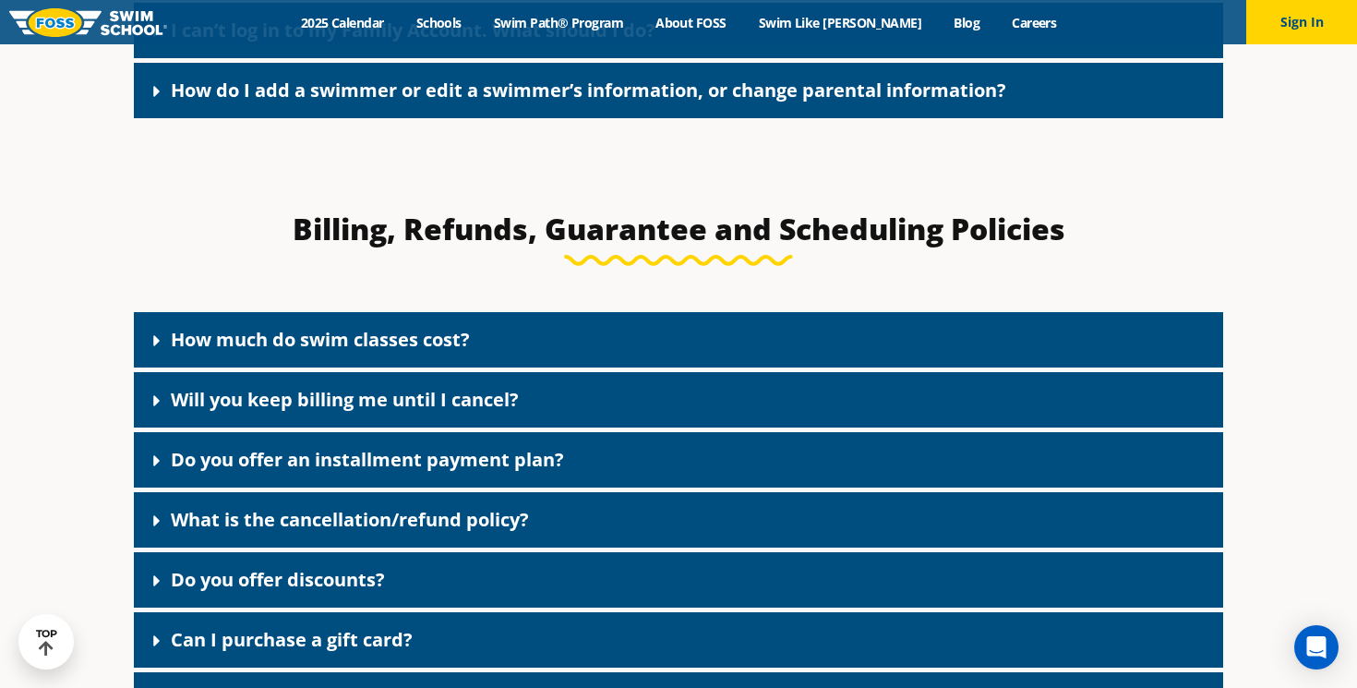
click at [163, 347] on icon at bounding box center [157, 340] width 18 height 18
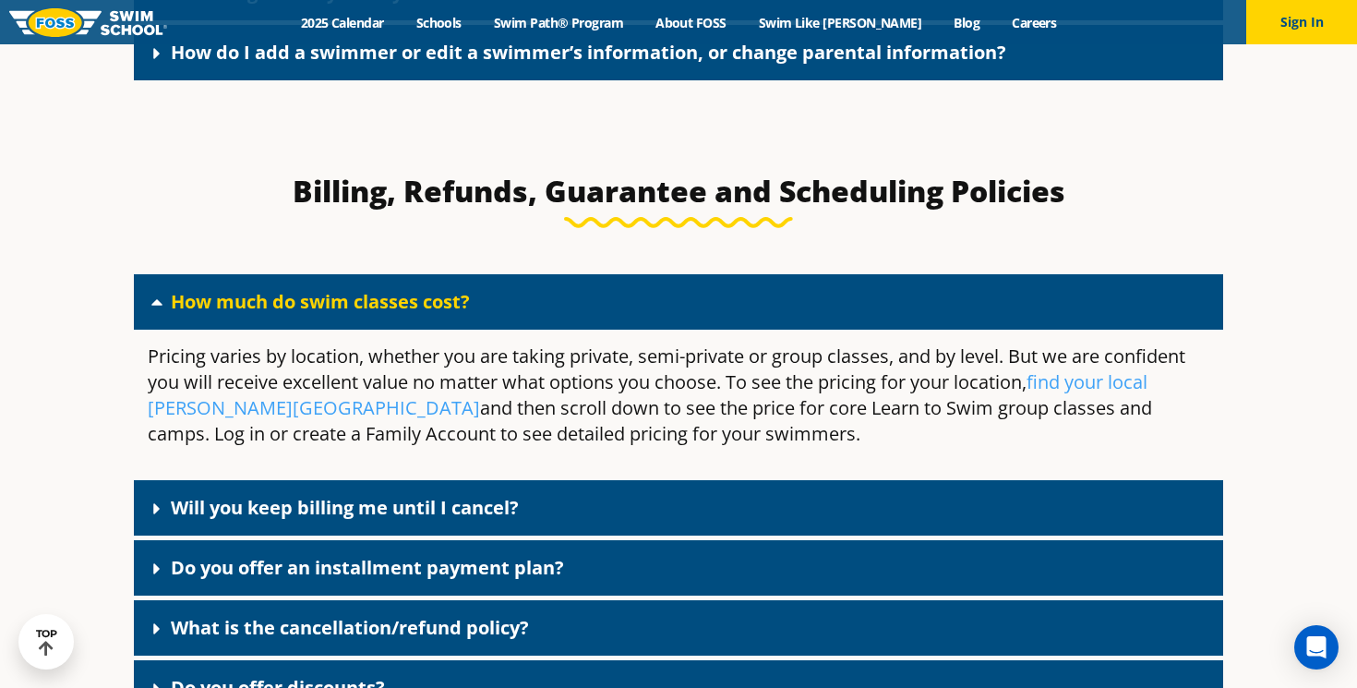
scroll to position [1387, 0]
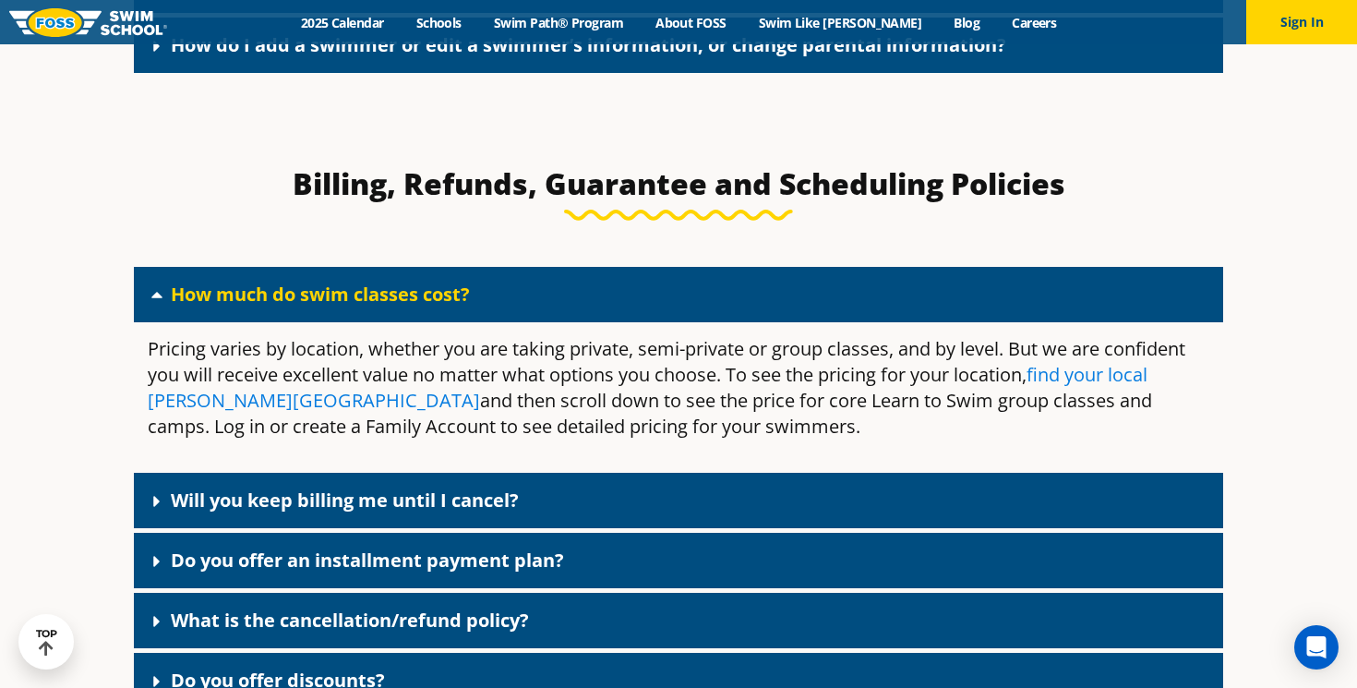
click at [1120, 379] on link "find your local Foss Swim School" at bounding box center [647, 387] width 999 height 51
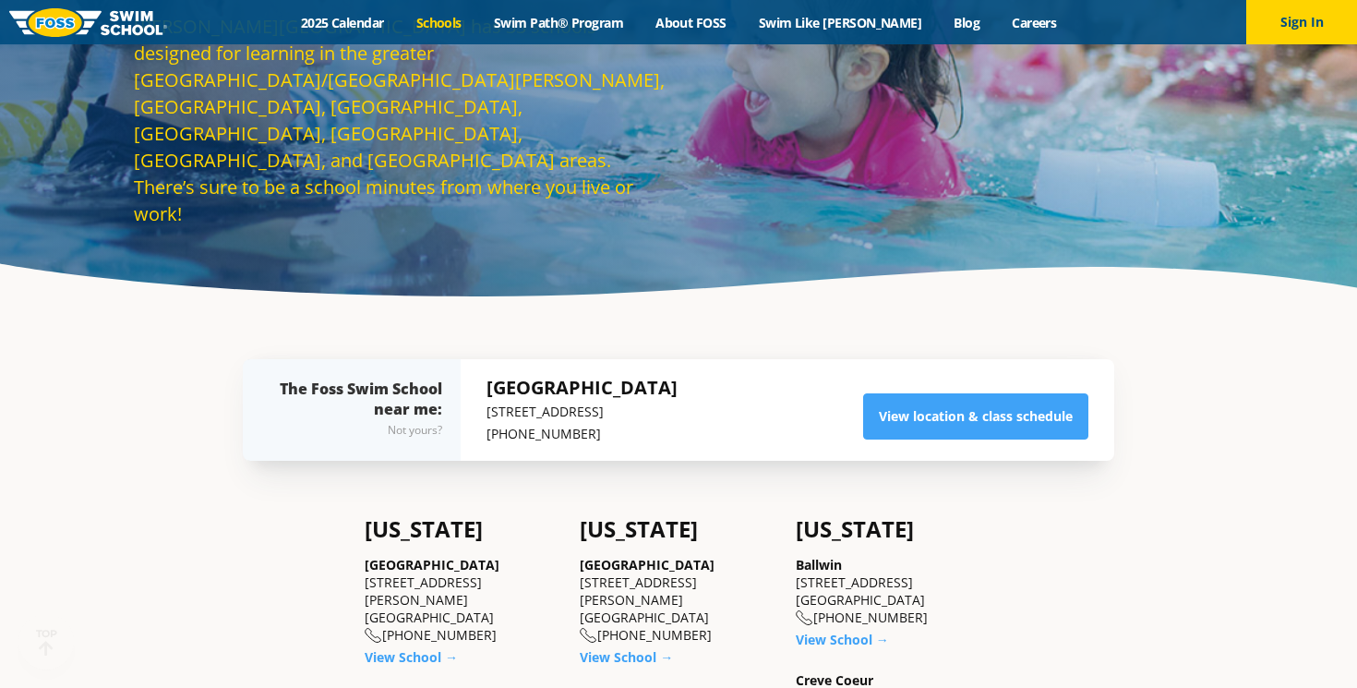
scroll to position [173, 0]
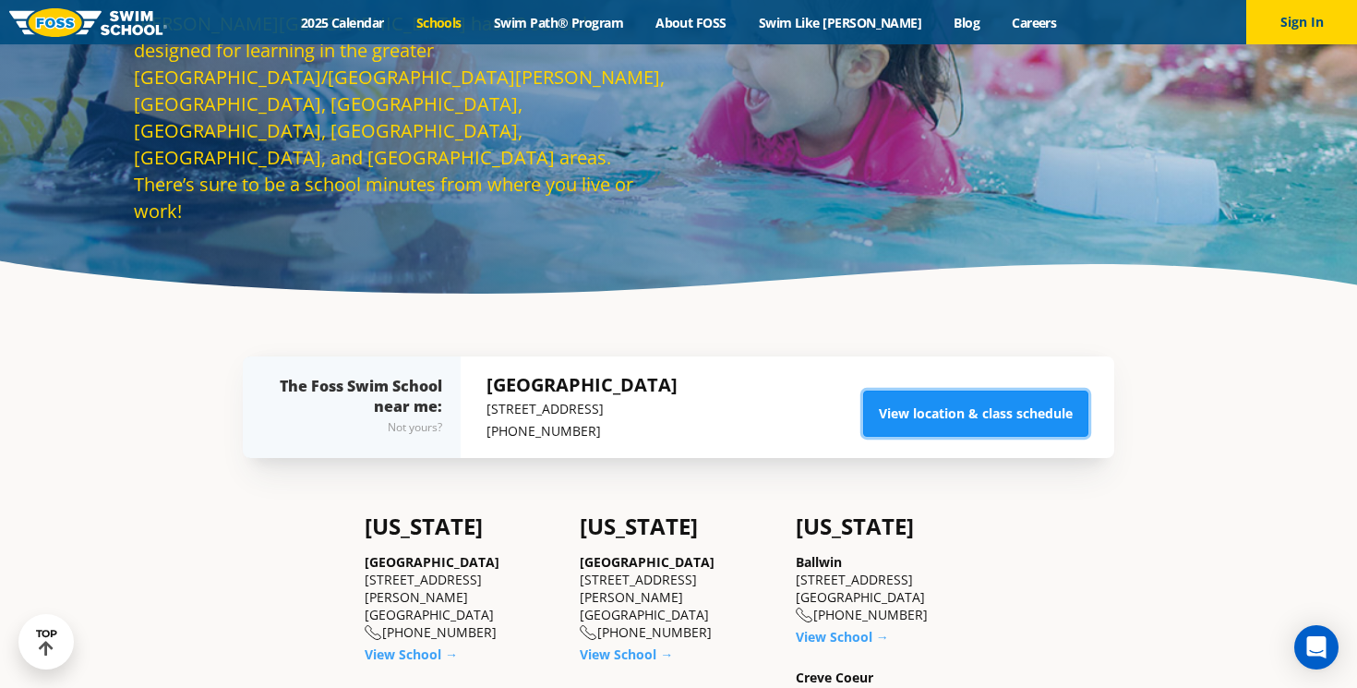
click at [925, 416] on link "View location & class schedule" at bounding box center [975, 413] width 225 height 46
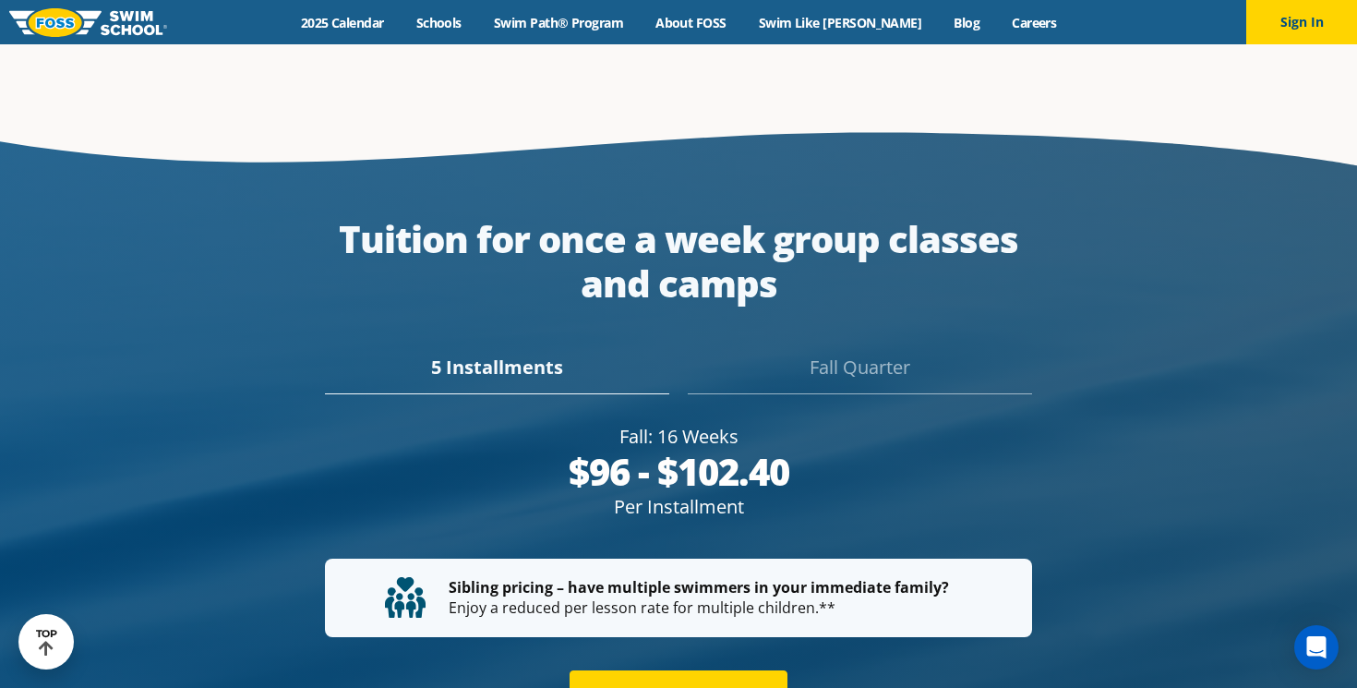
scroll to position [3333, 0]
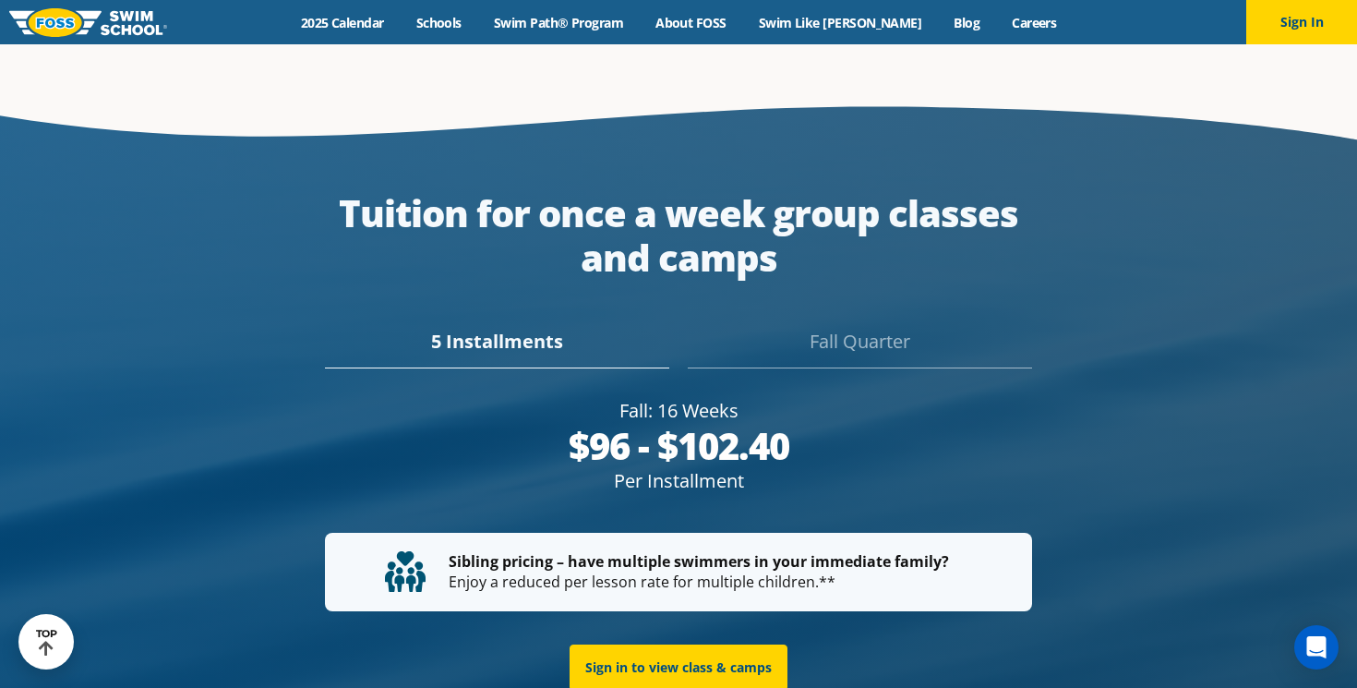
click at [838, 328] on div "Fall Quarter" at bounding box center [860, 348] width 344 height 41
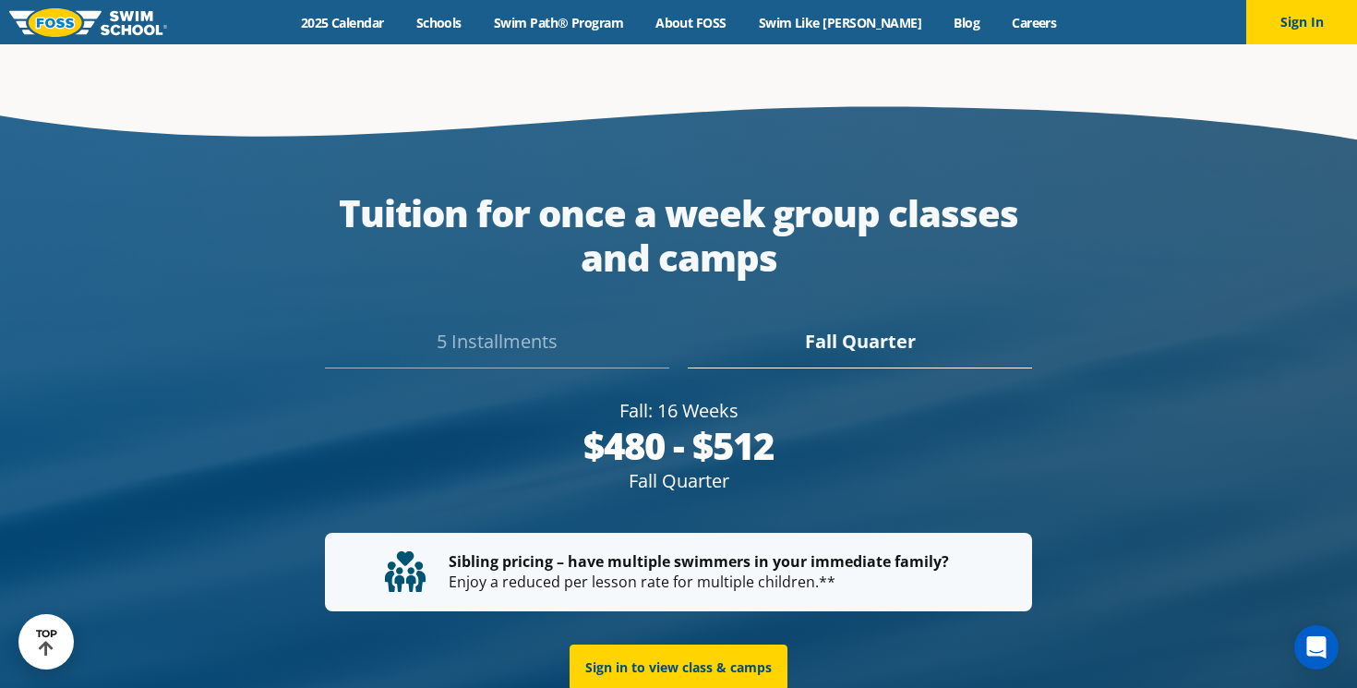
click at [516, 329] on div "5 Installments" at bounding box center [497, 348] width 344 height 41
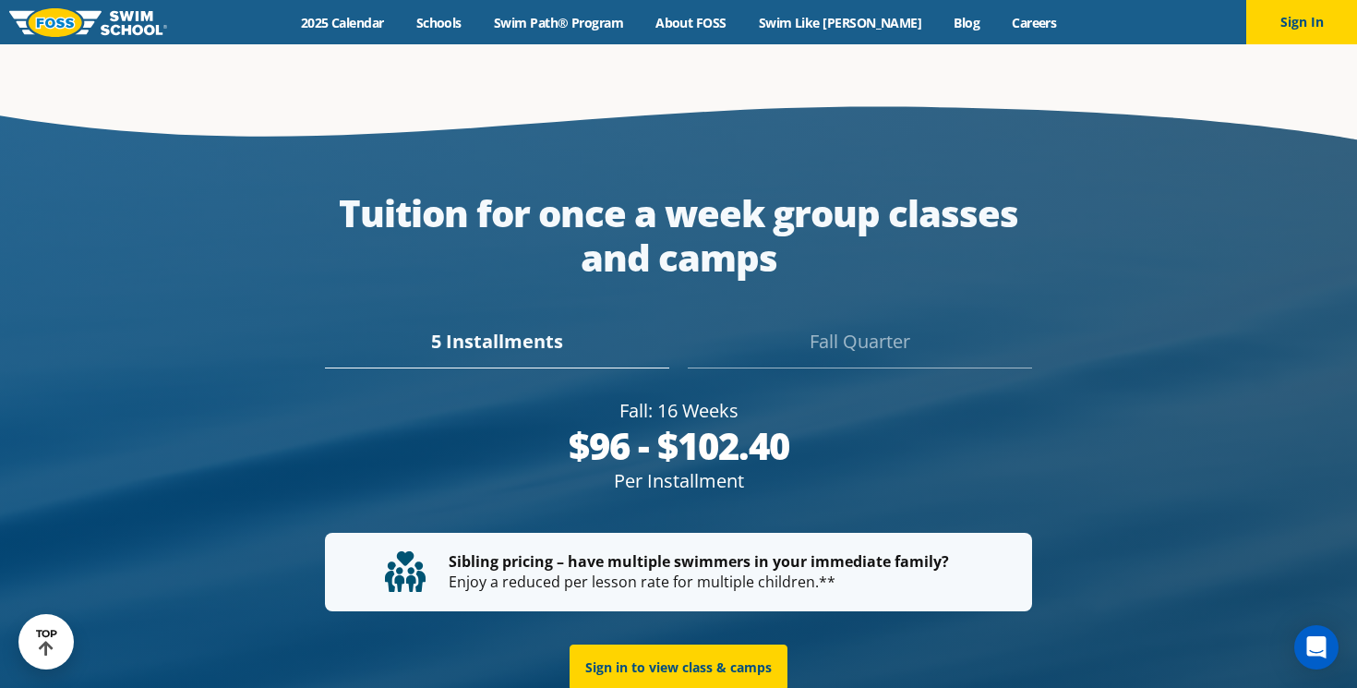
scroll to position [3359, 0]
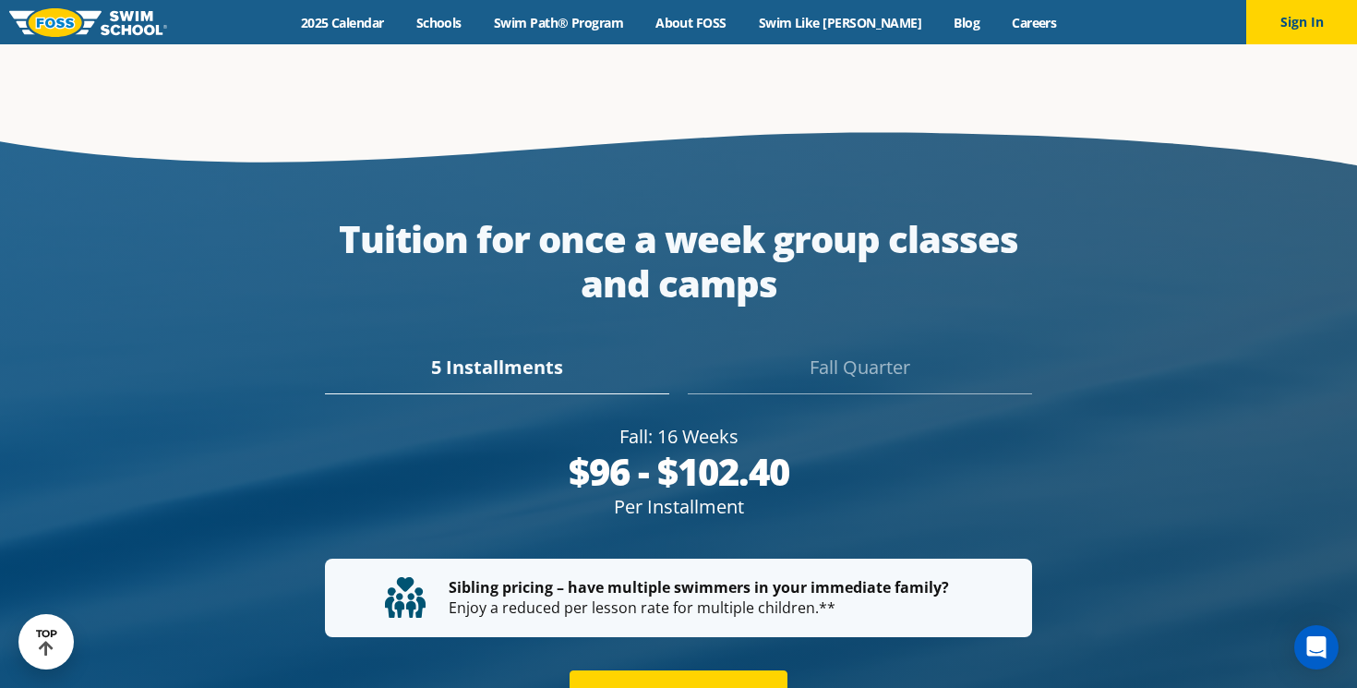
click at [866, 353] on div "Fall Quarter" at bounding box center [860, 373] width 344 height 41
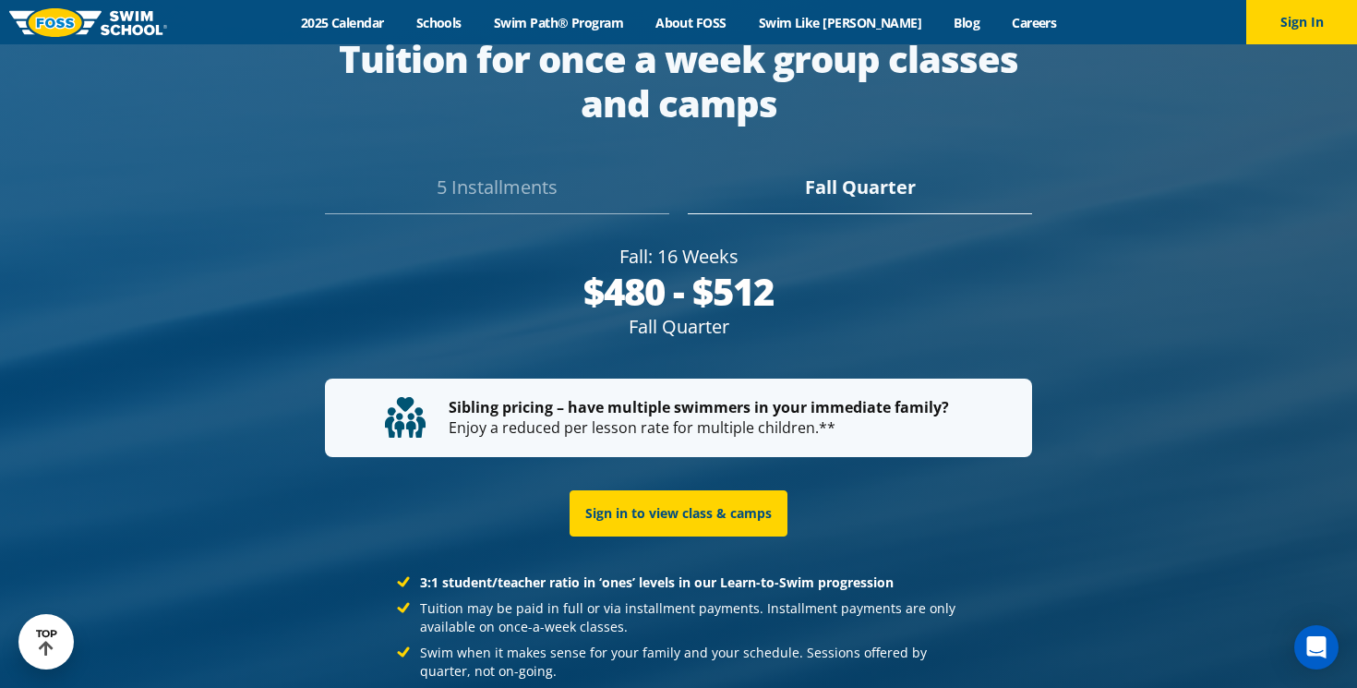
scroll to position [3513, 0]
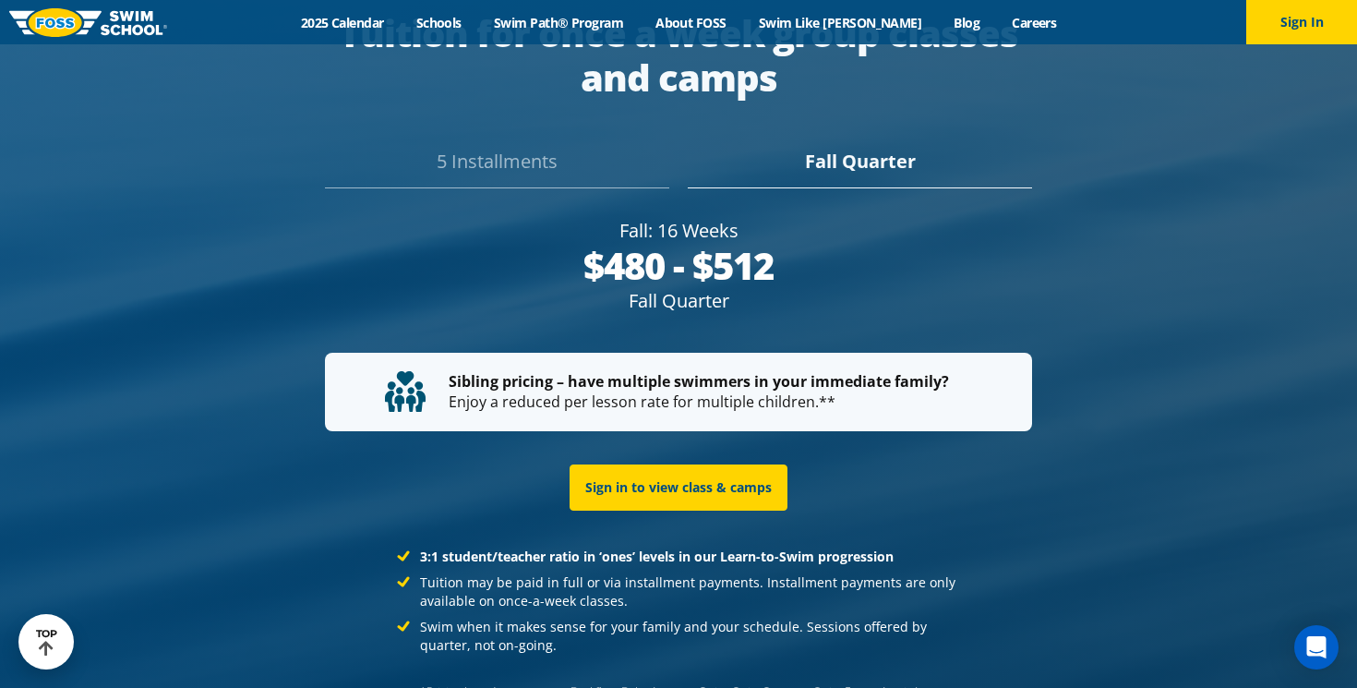
drag, startPoint x: 583, startPoint y: 234, endPoint x: 778, endPoint y: 234, distance: 194.7
click at [780, 244] on div "$480 - $512" at bounding box center [679, 266] width 708 height 44
copy div "$480 - $512"
click at [797, 218] on div "Fall: 16 Weeks" at bounding box center [679, 231] width 708 height 26
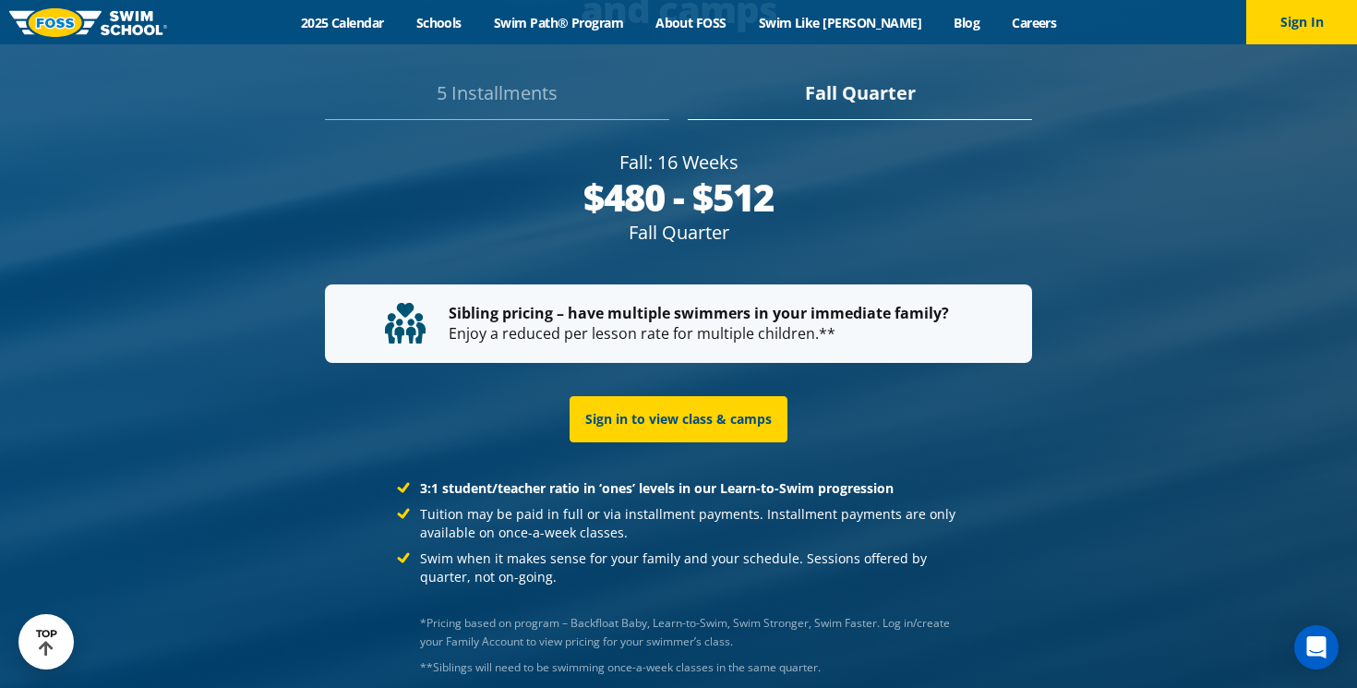
scroll to position [3451, 0]
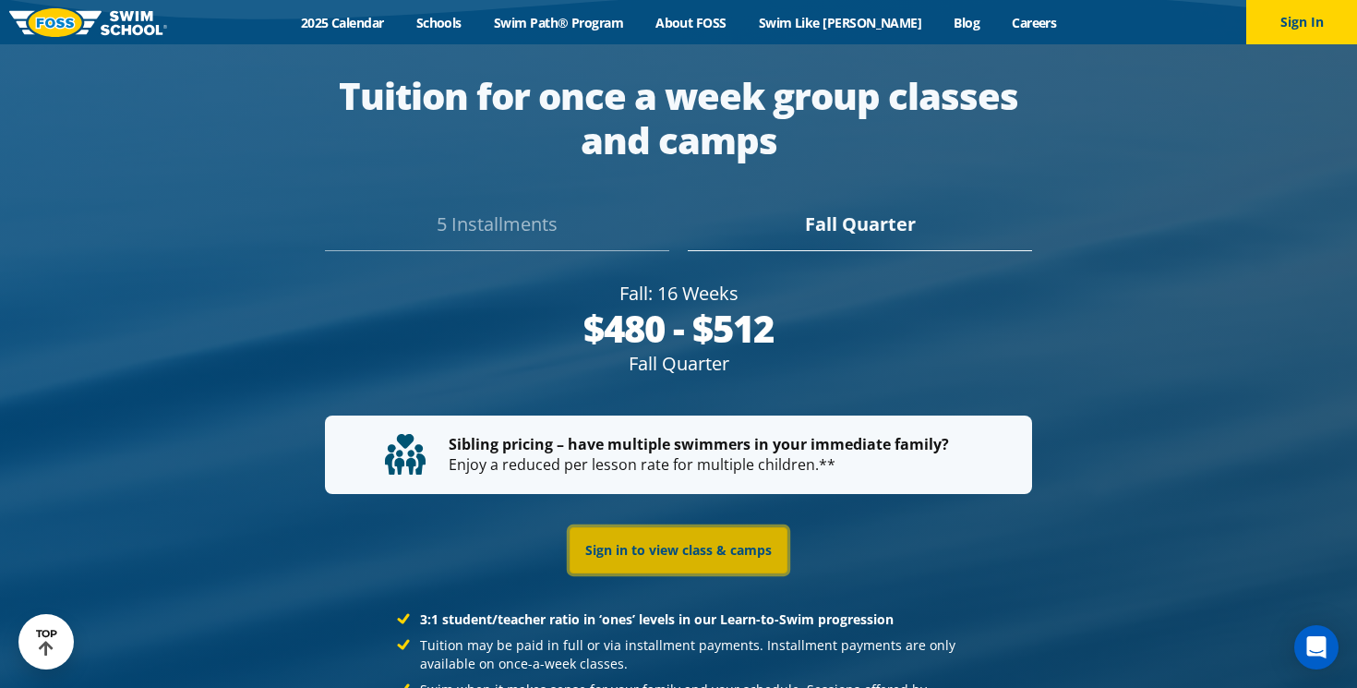
click at [673, 530] on link "Sign in to view class & camps" at bounding box center [678, 550] width 218 height 46
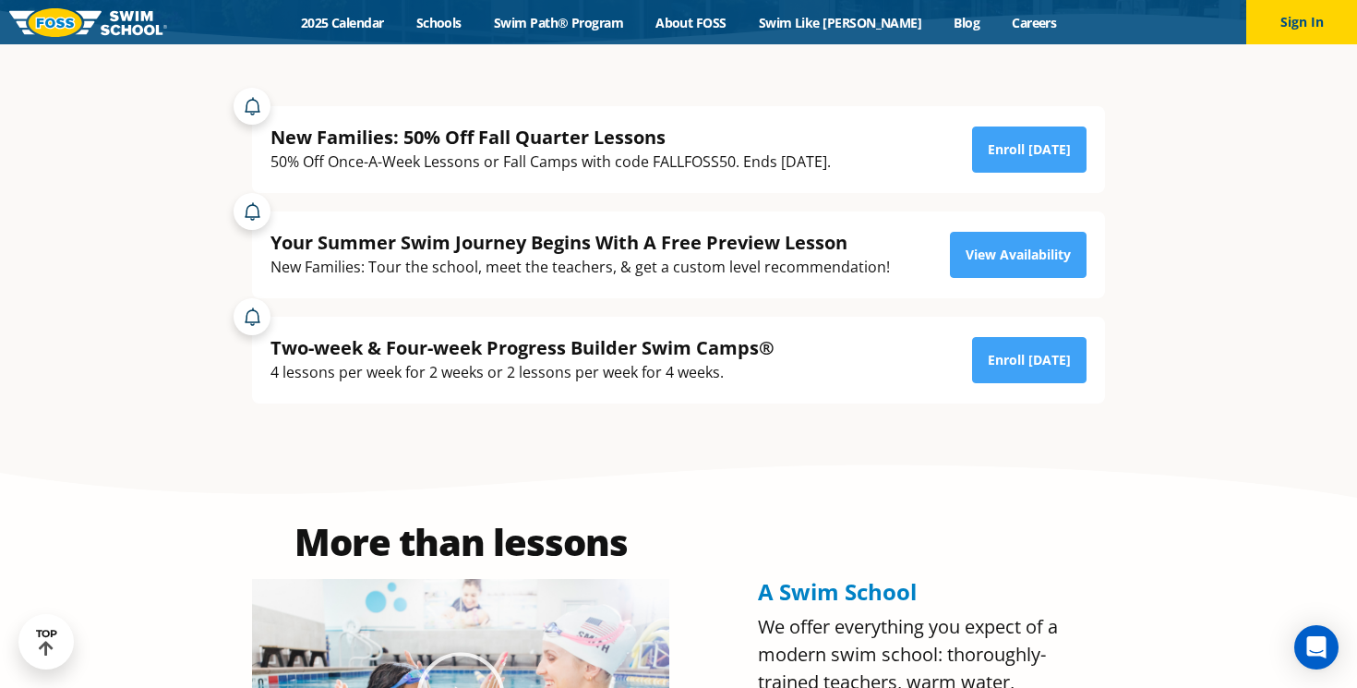
scroll to position [414, 0]
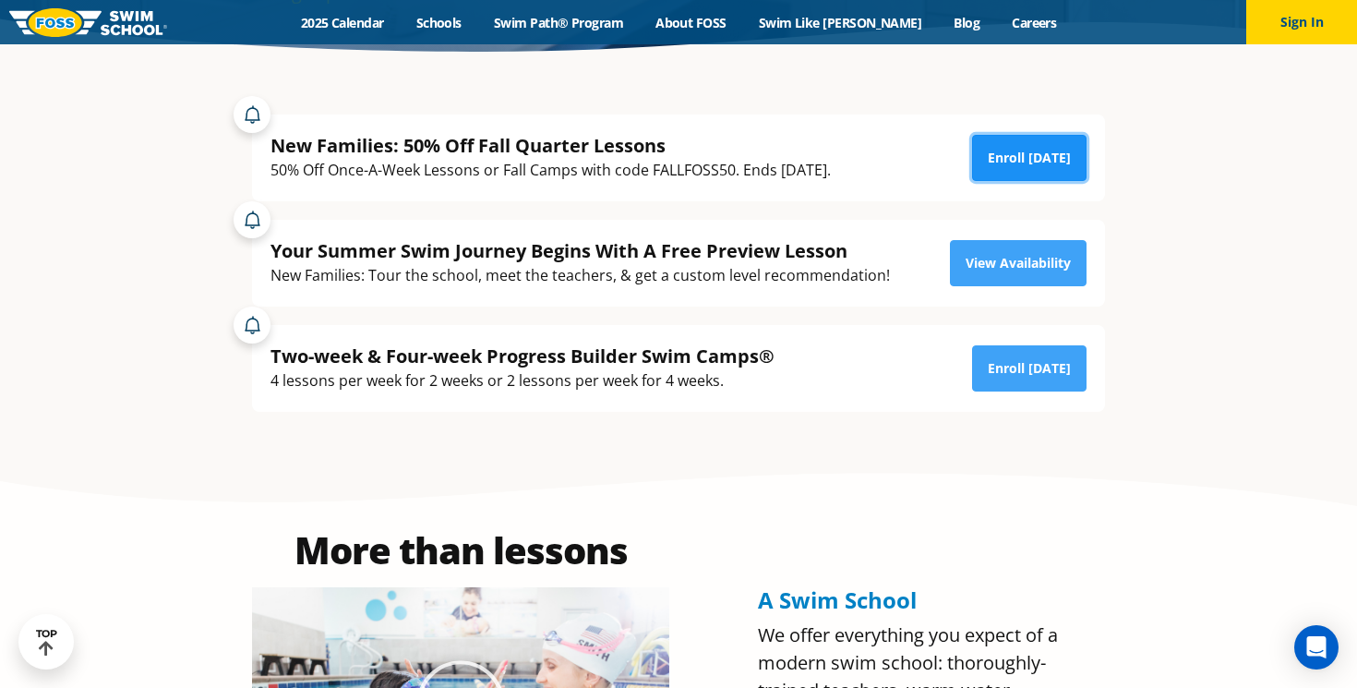
click at [1039, 168] on link "Enroll Today" at bounding box center [1029, 158] width 114 height 46
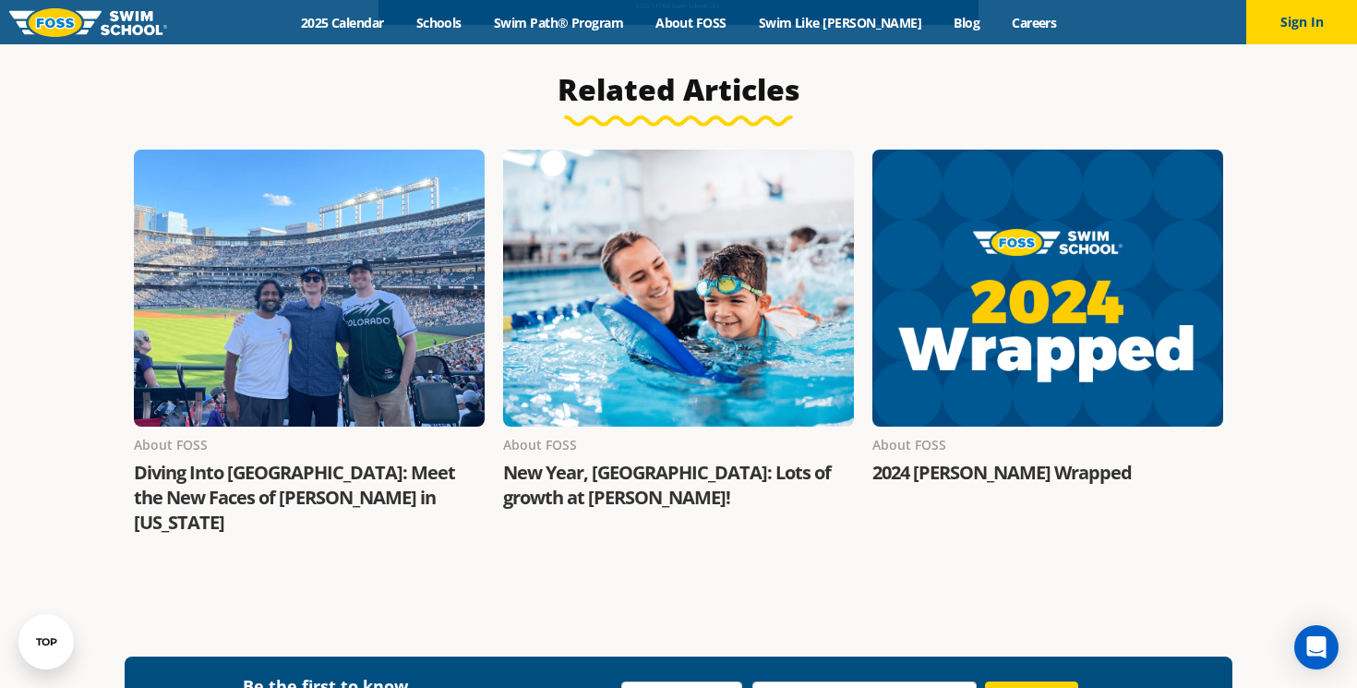
scroll to position [1946, 0]
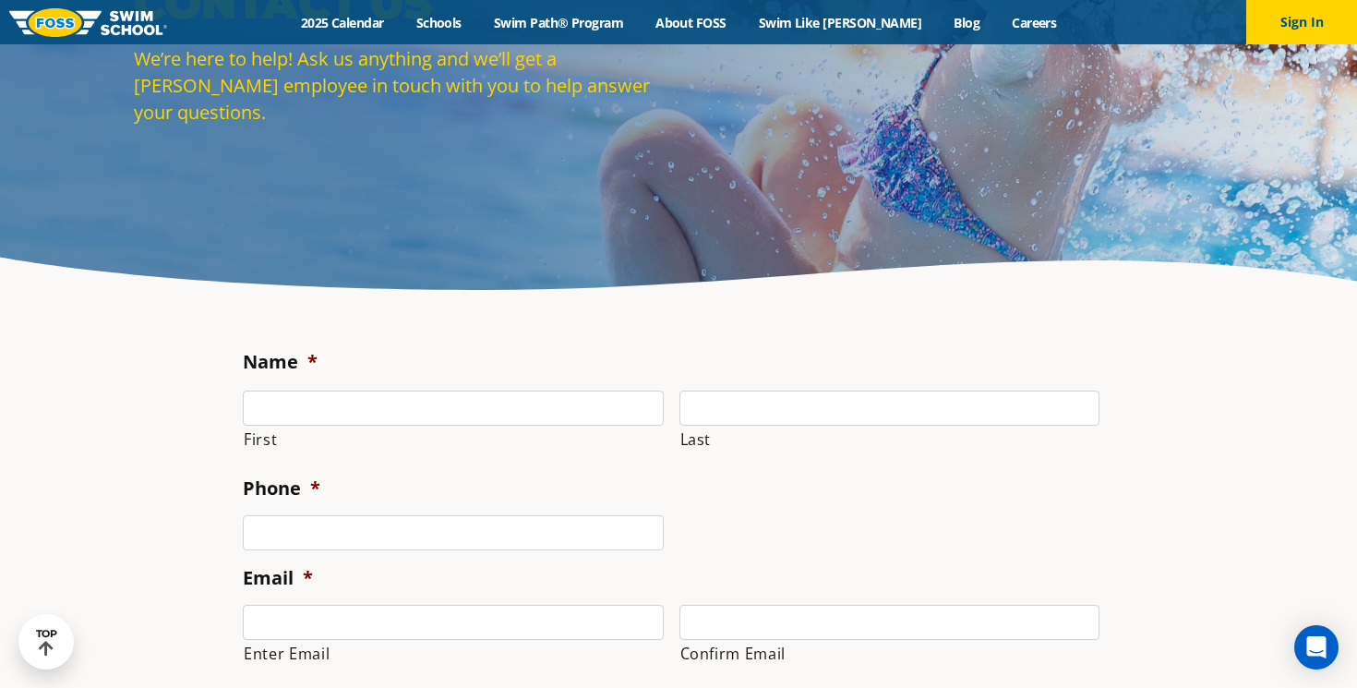
scroll to position [200, 0]
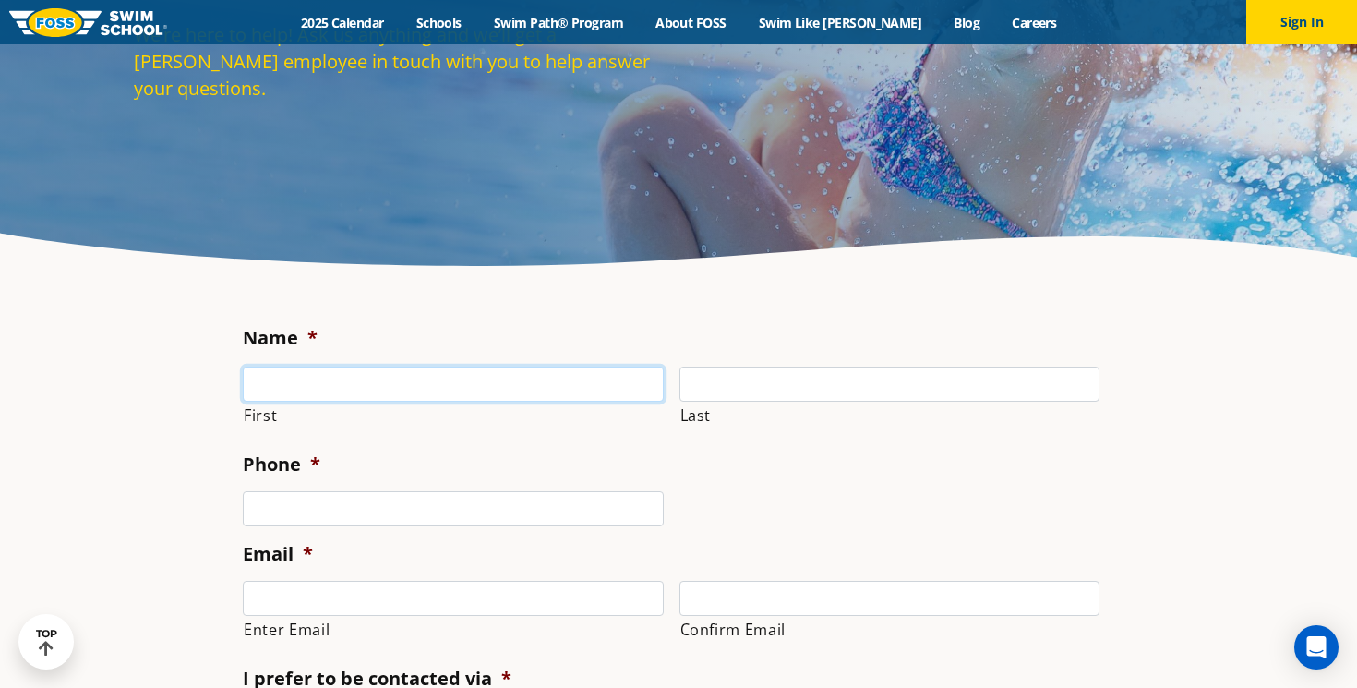
click at [329, 395] on input "First" at bounding box center [453, 383] width 421 height 35
type input "Jackson"
type input "deJong"
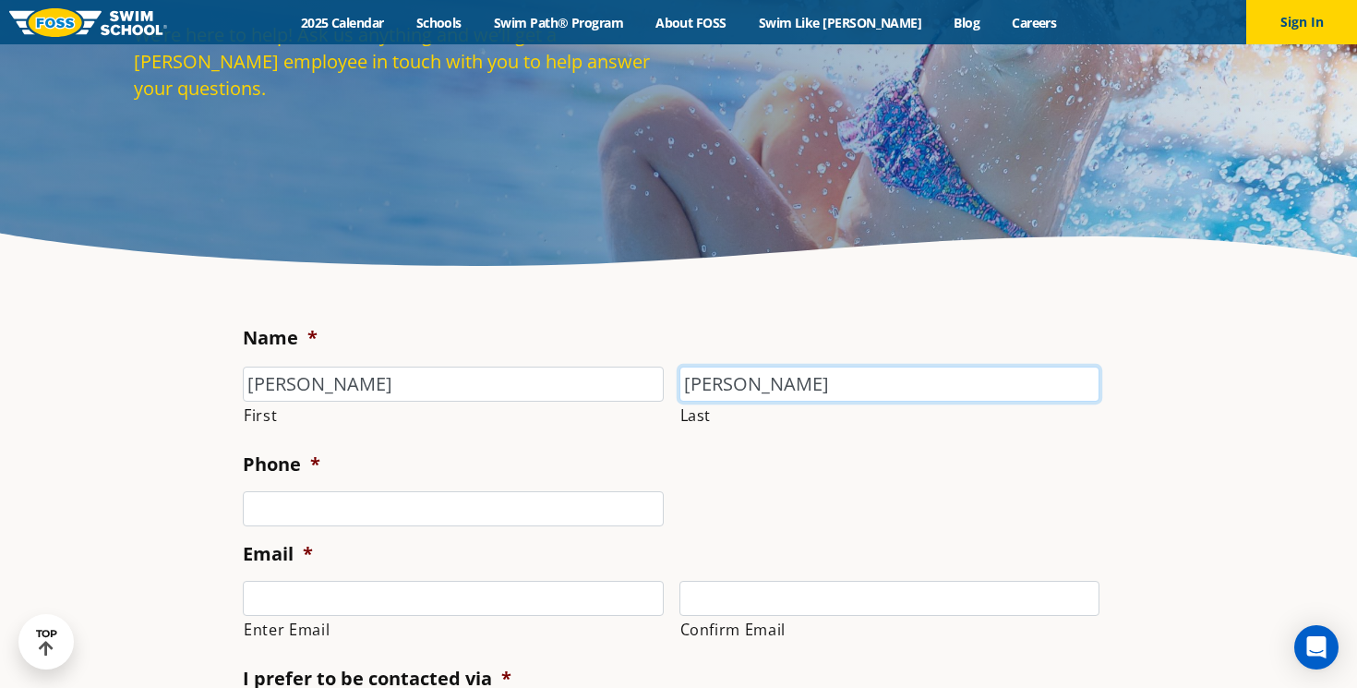
type input "2627519122"
type input "jacksonadejong@gmail.com"
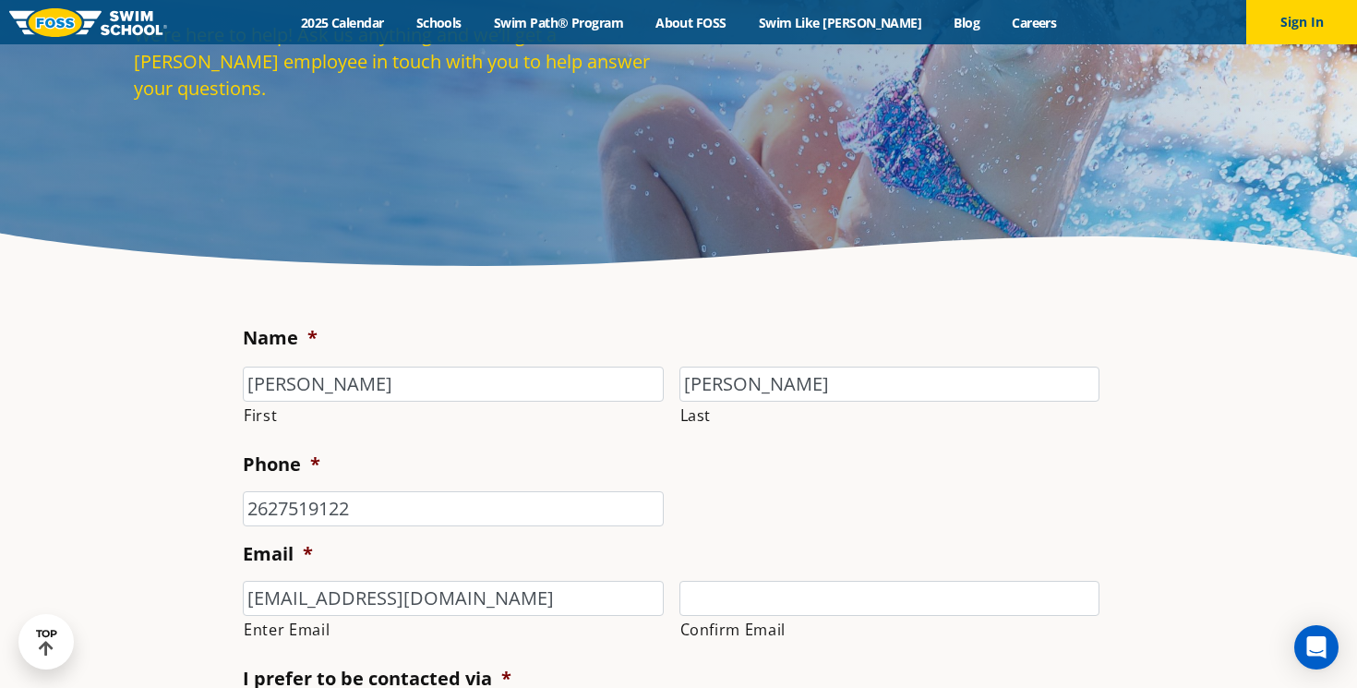
type input "jacksonadejong@gmail.com"
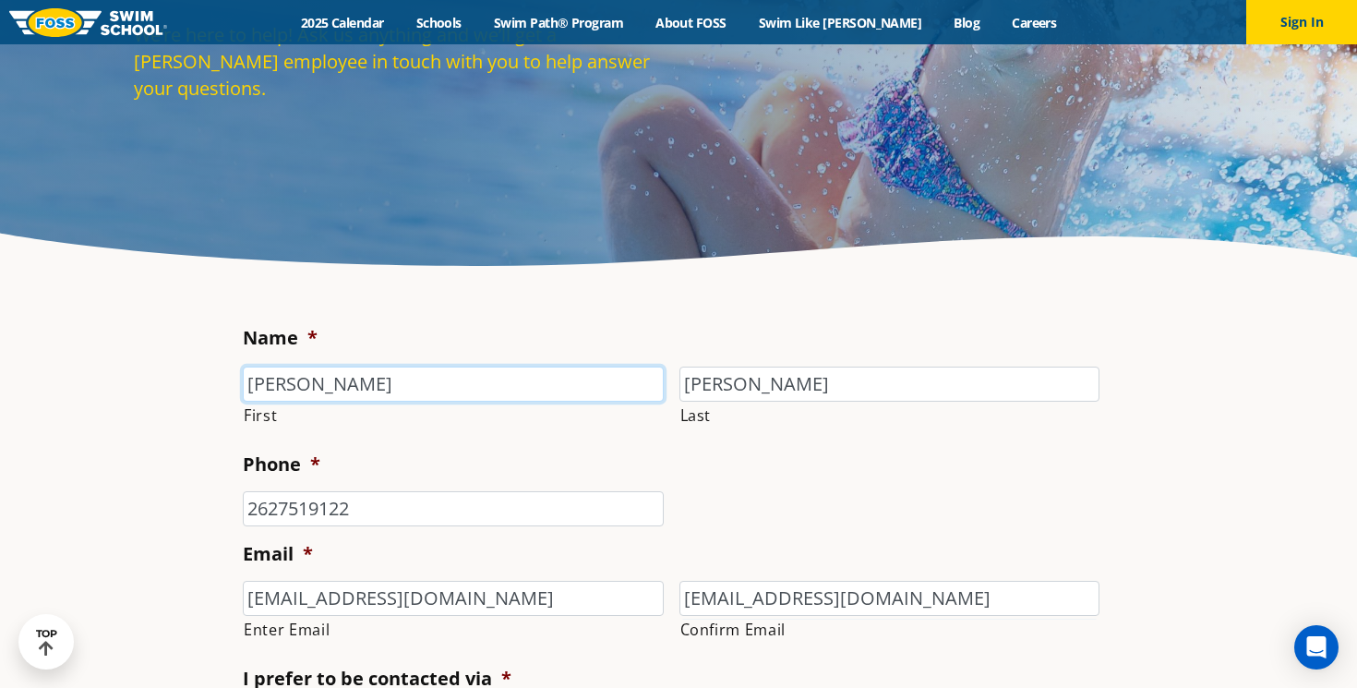
type input "(262) 751-9122"
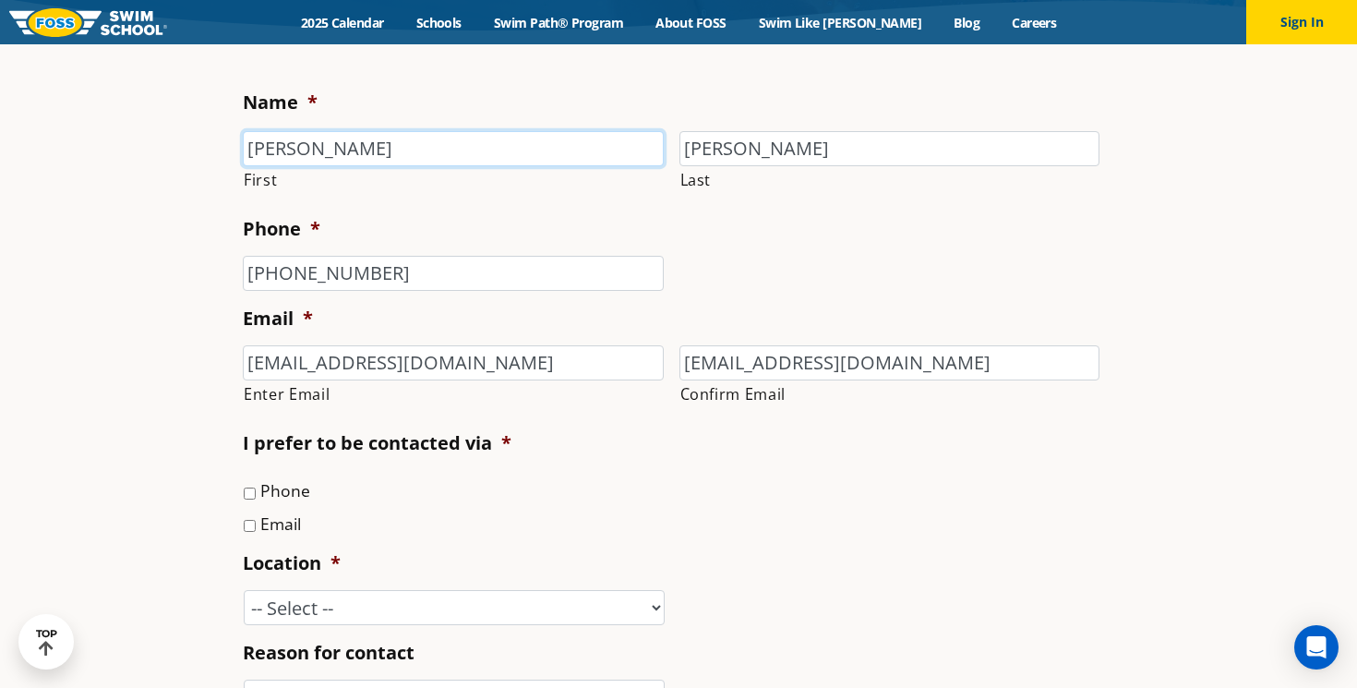
scroll to position [456, 0]
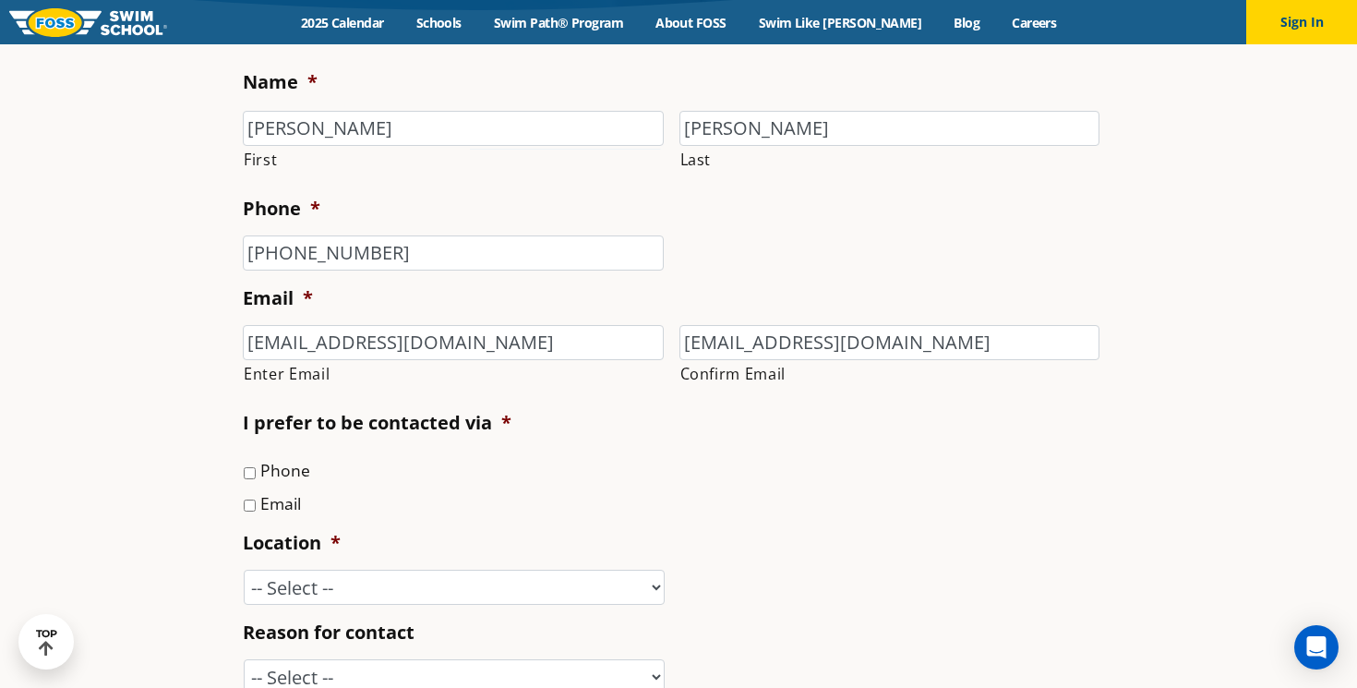
click at [253, 509] on input "Email" at bounding box center [250, 505] width 12 height 12
checkbox input "true"
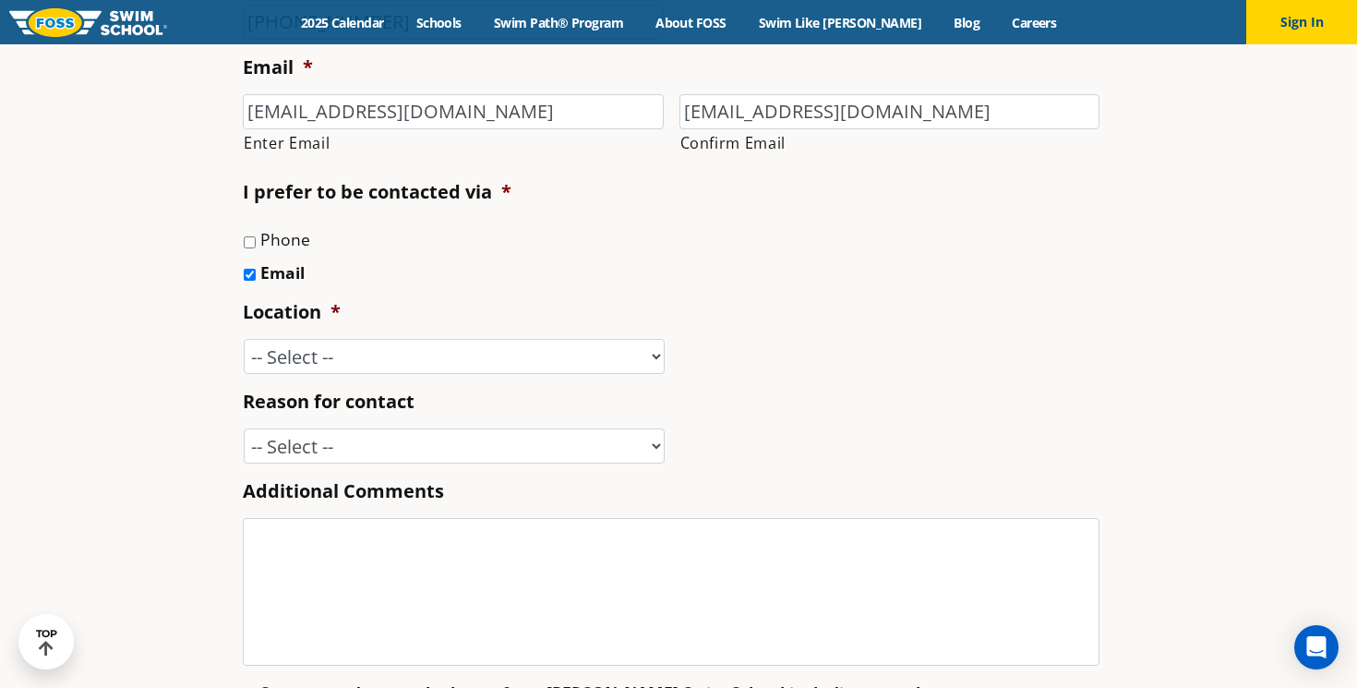
scroll to position [712, 0]
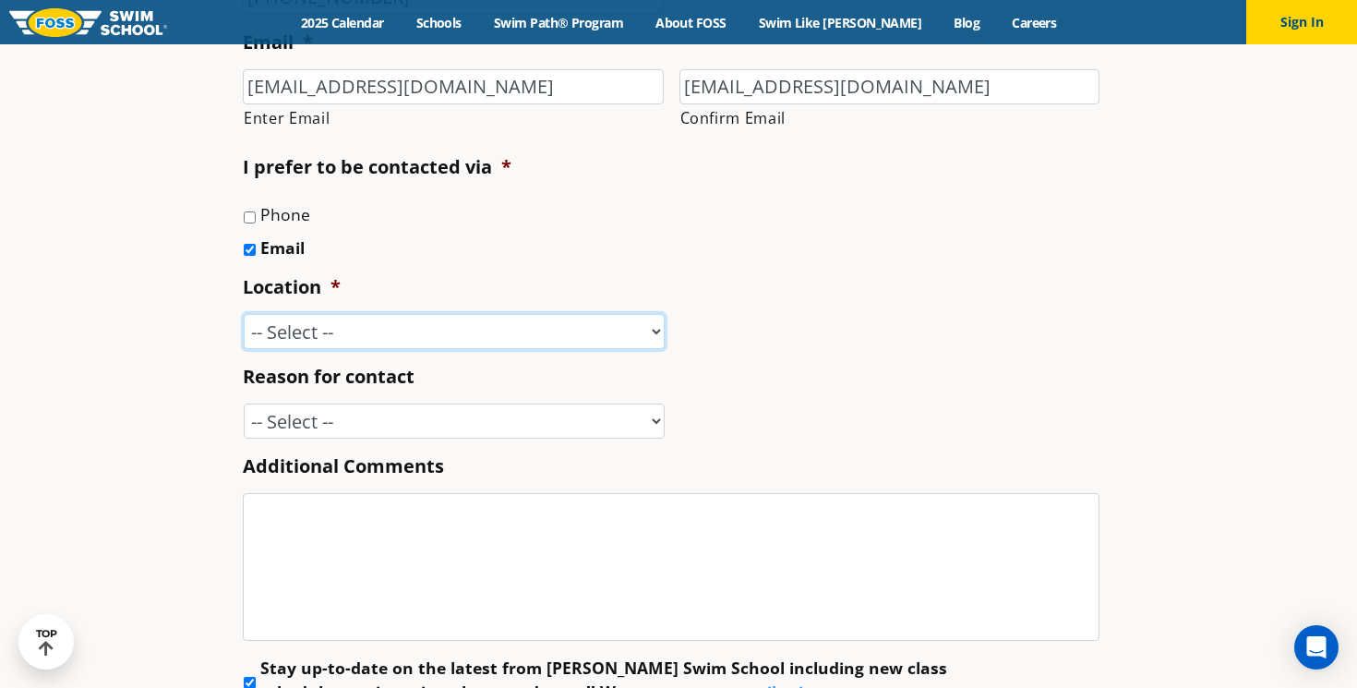
click at [339, 324] on select "-- Select -- Ankeny, IA Apple Valley Blaine, MN Burnsville, MN Ballwin, MO Boli…" at bounding box center [454, 331] width 421 height 35
select select "SLP"
click at [244, 315] on select "-- Select -- Ankeny, IA Apple Valley Blaine, MN Burnsville, MN Ballwin, MO Boli…" at bounding box center [454, 331] width 421 height 35
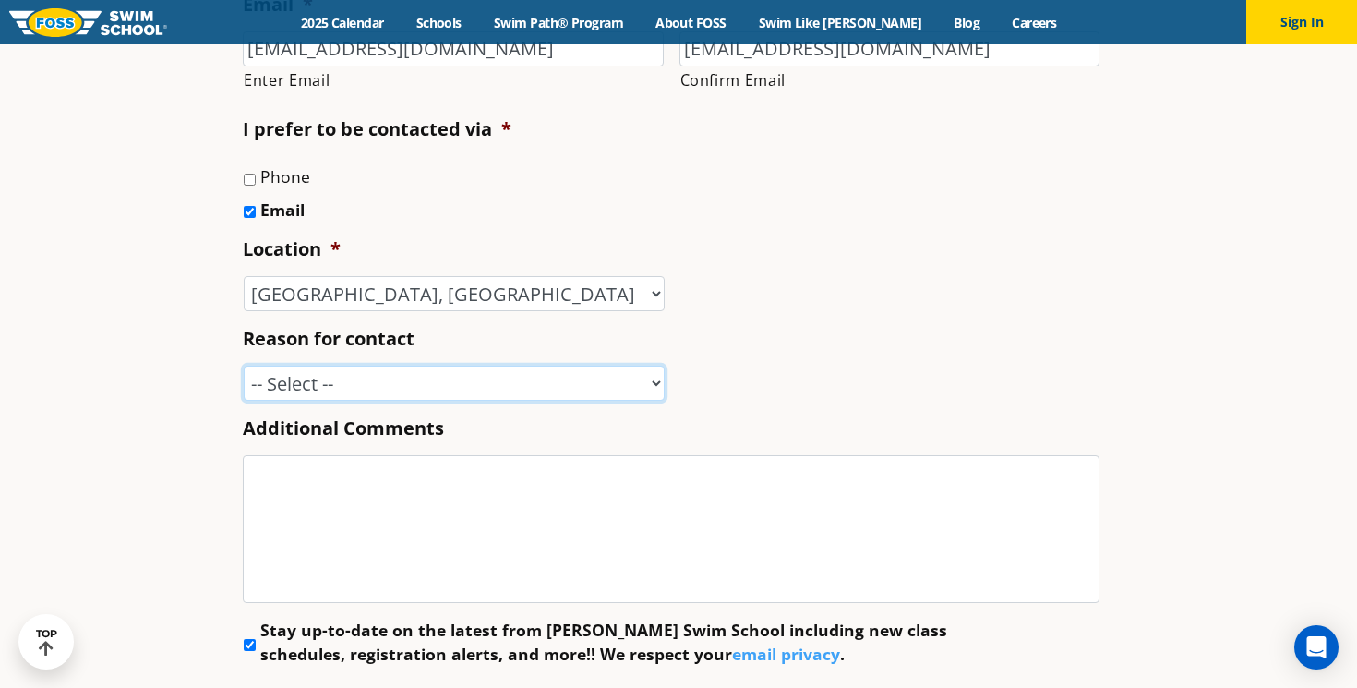
click at [377, 368] on select "-- Select -- Enrollment issue Program question What level is best for my child?…" at bounding box center [454, 382] width 421 height 35
select select "I'm a New Family"
click at [244, 366] on select "-- Select -- Enrollment issue Program question What level is best for my child?…" at bounding box center [454, 382] width 421 height 35
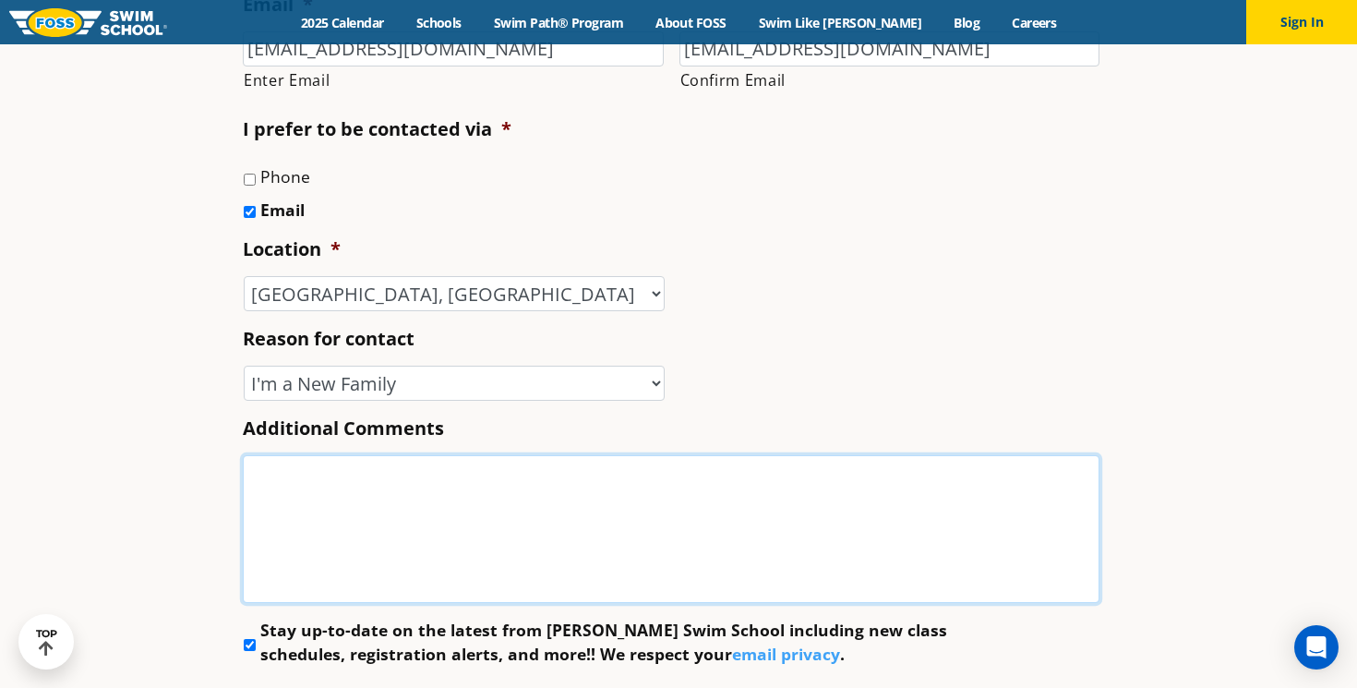
click at [353, 502] on textarea "Additional Comments" at bounding box center [671, 529] width 856 height 148
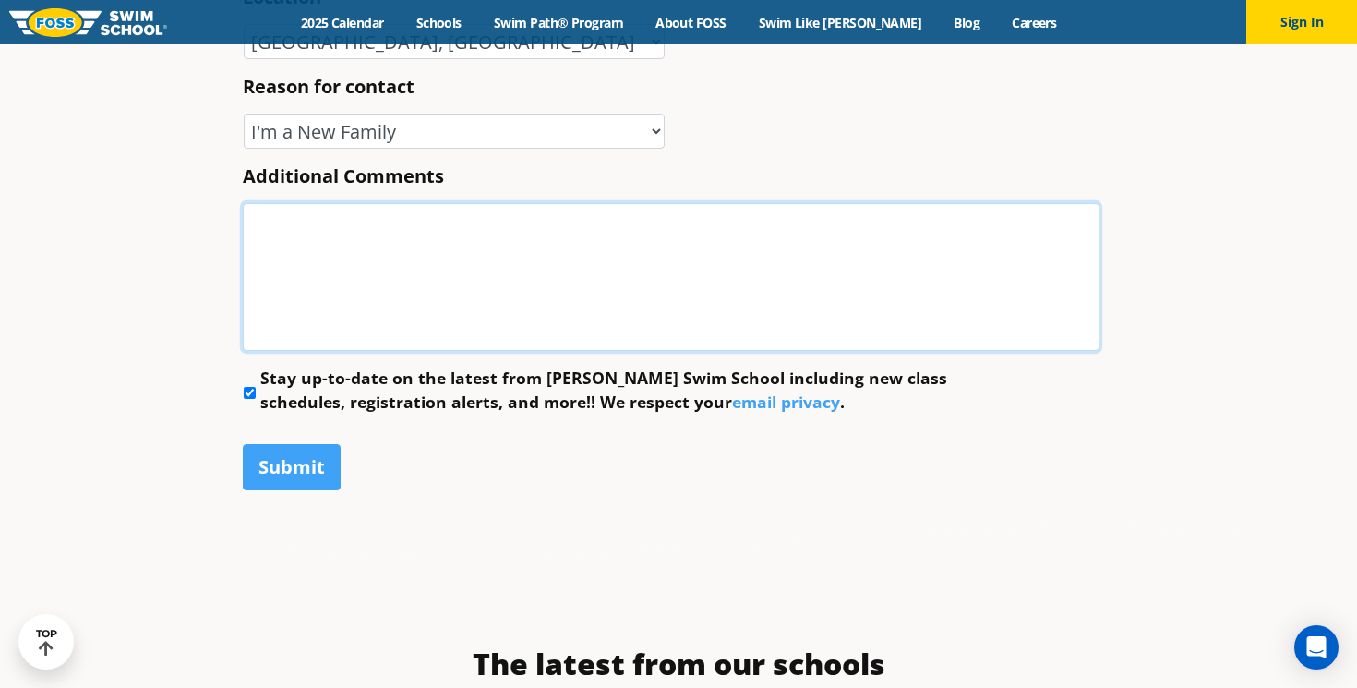
scroll to position [1003, 0]
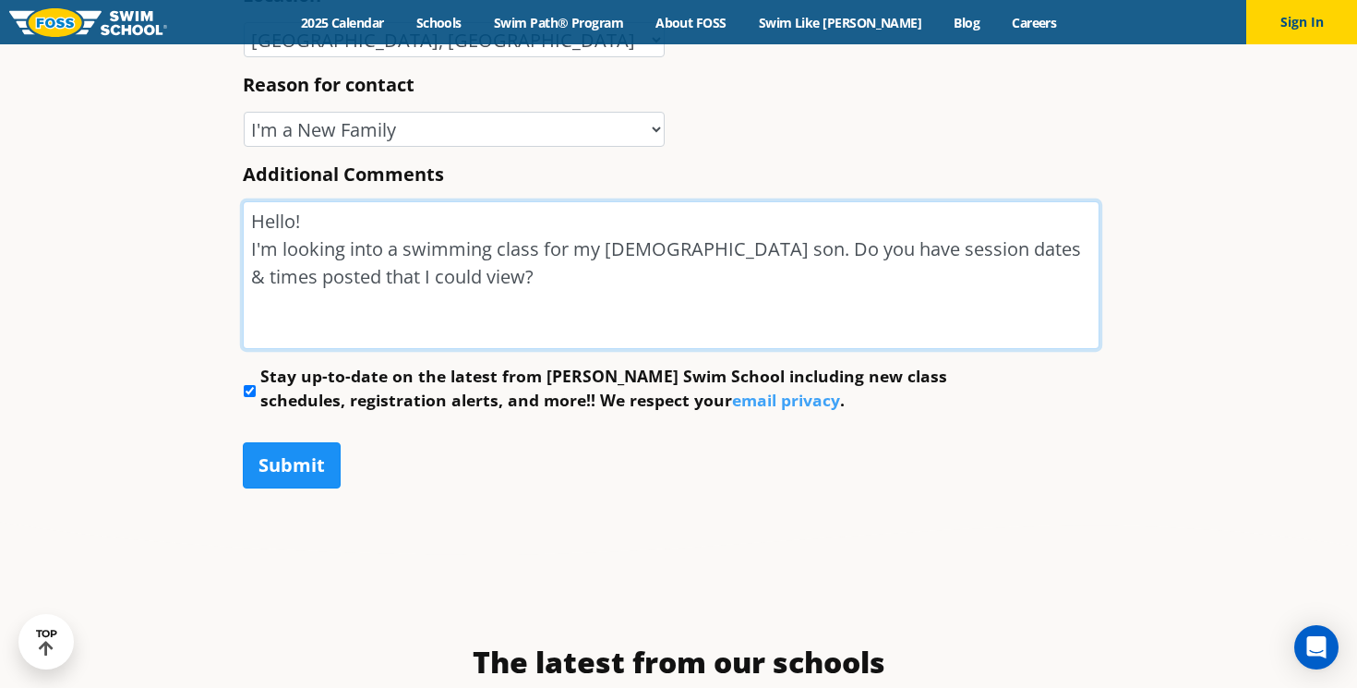
type textarea "Hello! I'm looking into a swimming class for my 20-month old son. Do you have s…"
click at [269, 469] on input "Submit" at bounding box center [292, 465] width 98 height 46
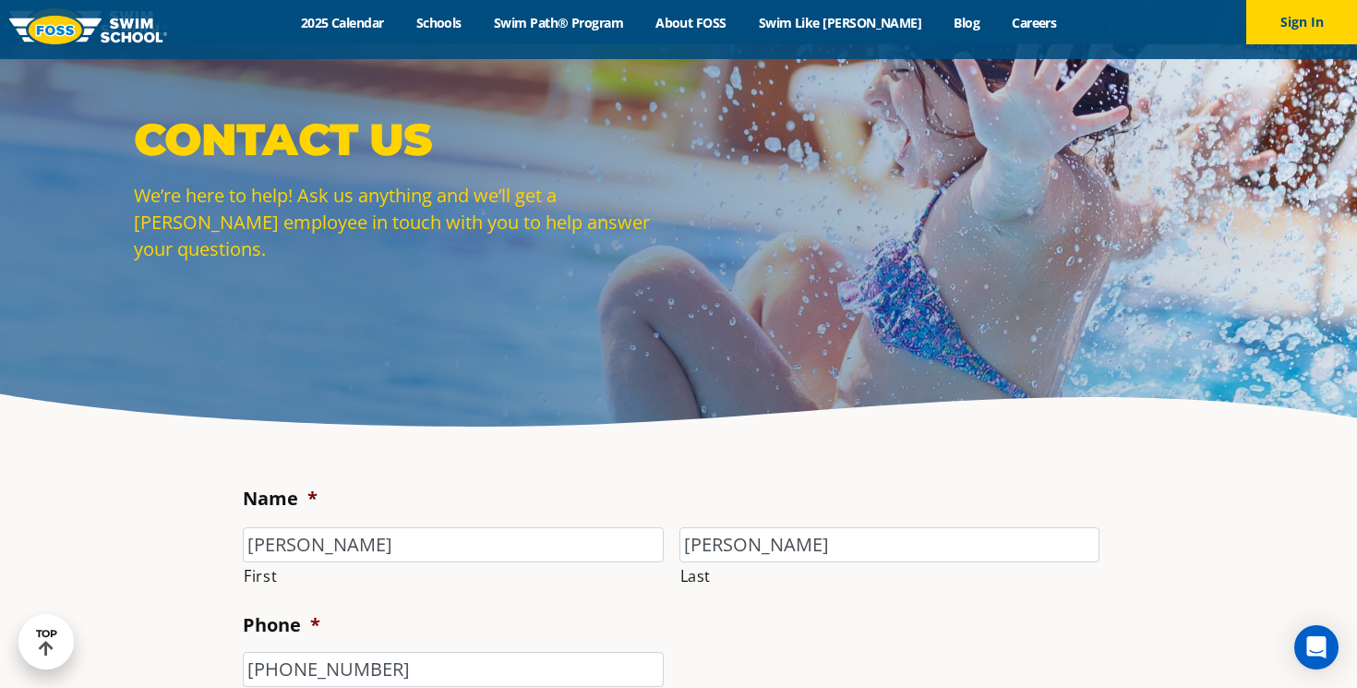
scroll to position [0, 0]
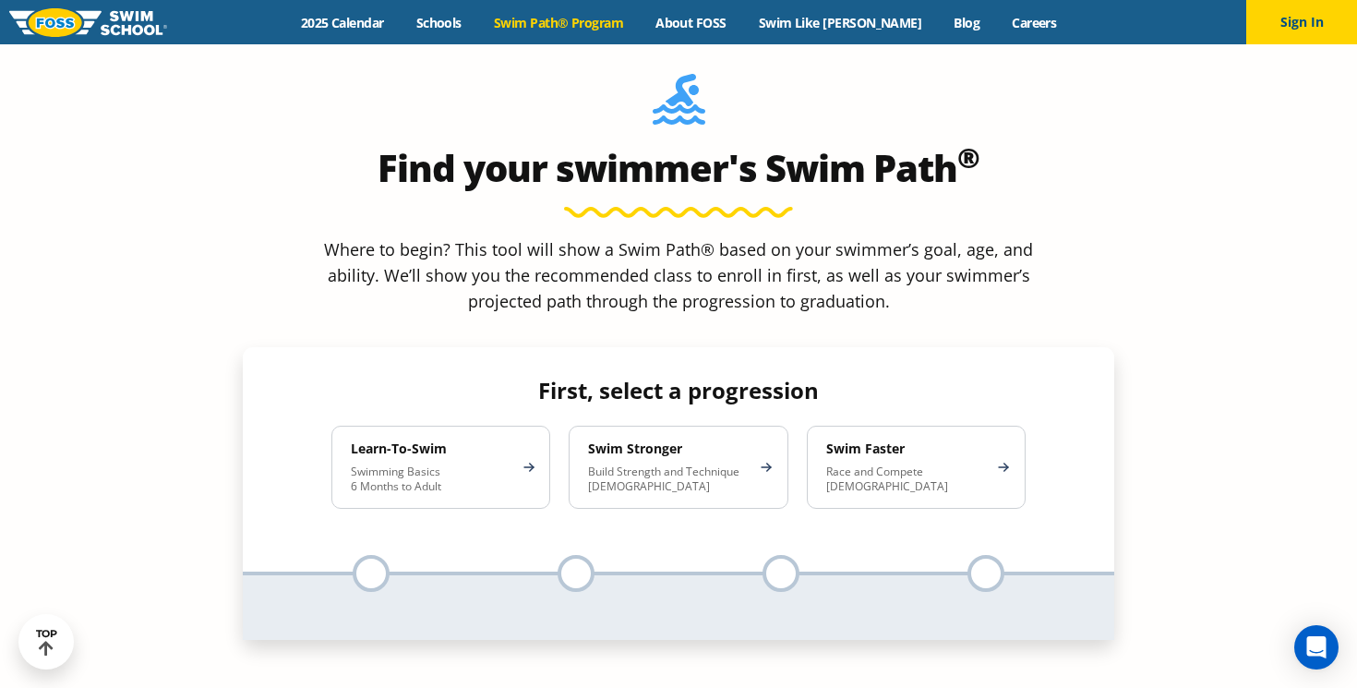
scroll to position [1654, 0]
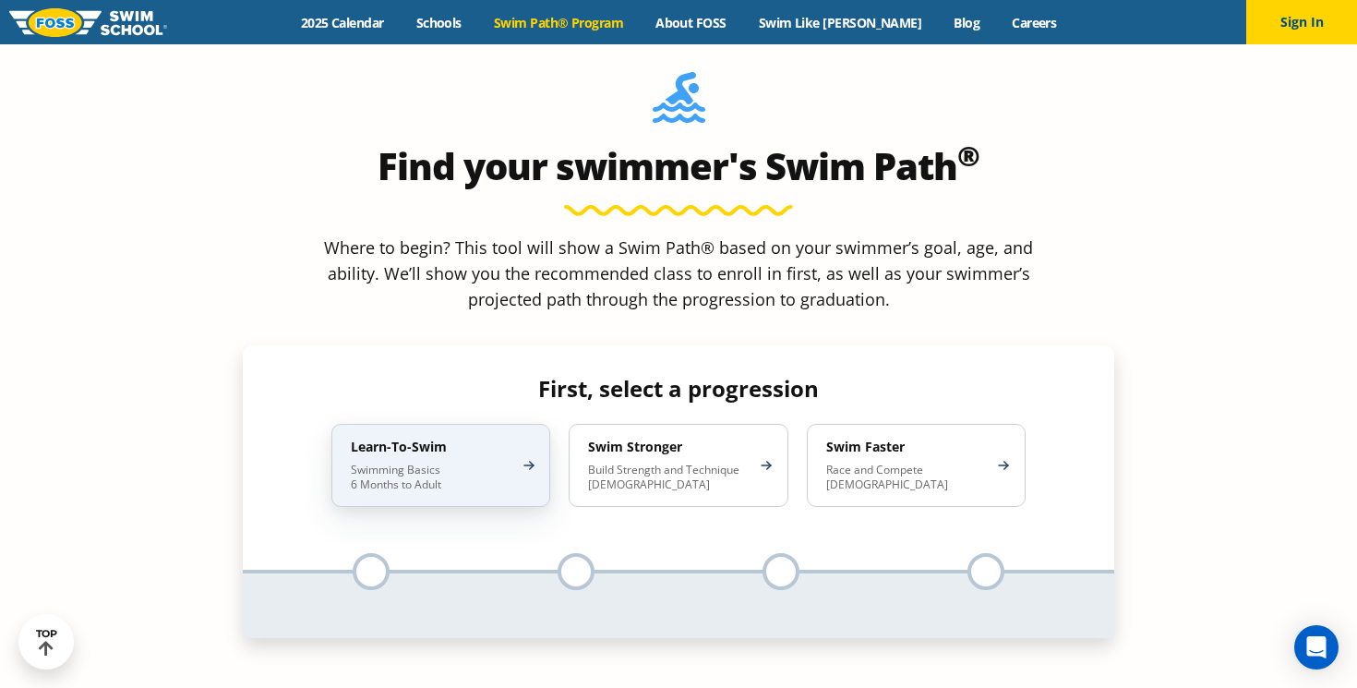
click at [498, 424] on div "Learn-To-Swim Swimming Basics 6 Months to Adult" at bounding box center [440, 465] width 219 height 83
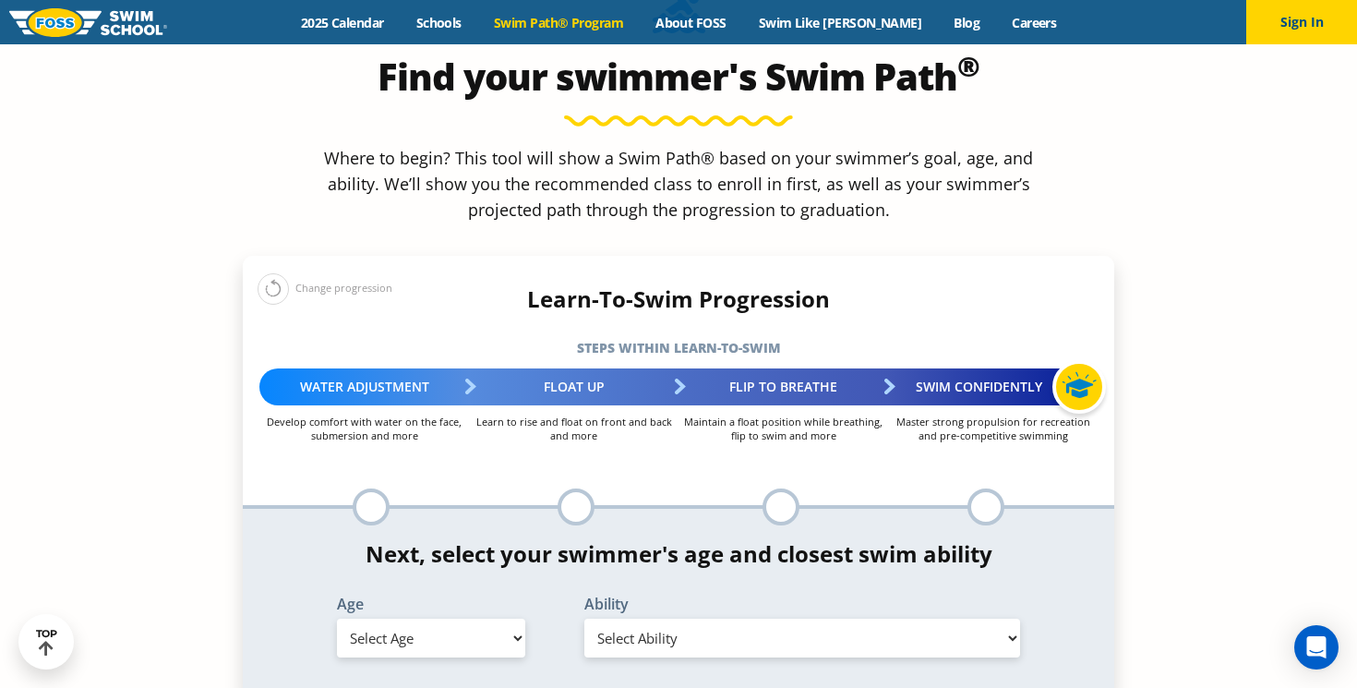
scroll to position [1744, 0]
click at [456, 617] on select "Select Age [DEMOGRAPHIC_DATA] months - 1 year 1 year 2 years 3 years 4 years 5 …" at bounding box center [431, 636] width 188 height 39
select select "1-year"
click at [337, 617] on select "Select Age [DEMOGRAPHIC_DATA] months - 1 year 1 year 2 years 3 years 4 years 5 …" at bounding box center [431, 636] width 188 height 39
click at [640, 617] on select "Select Ability First in-water experience Comfortable with water poured over the…" at bounding box center [802, 636] width 436 height 39
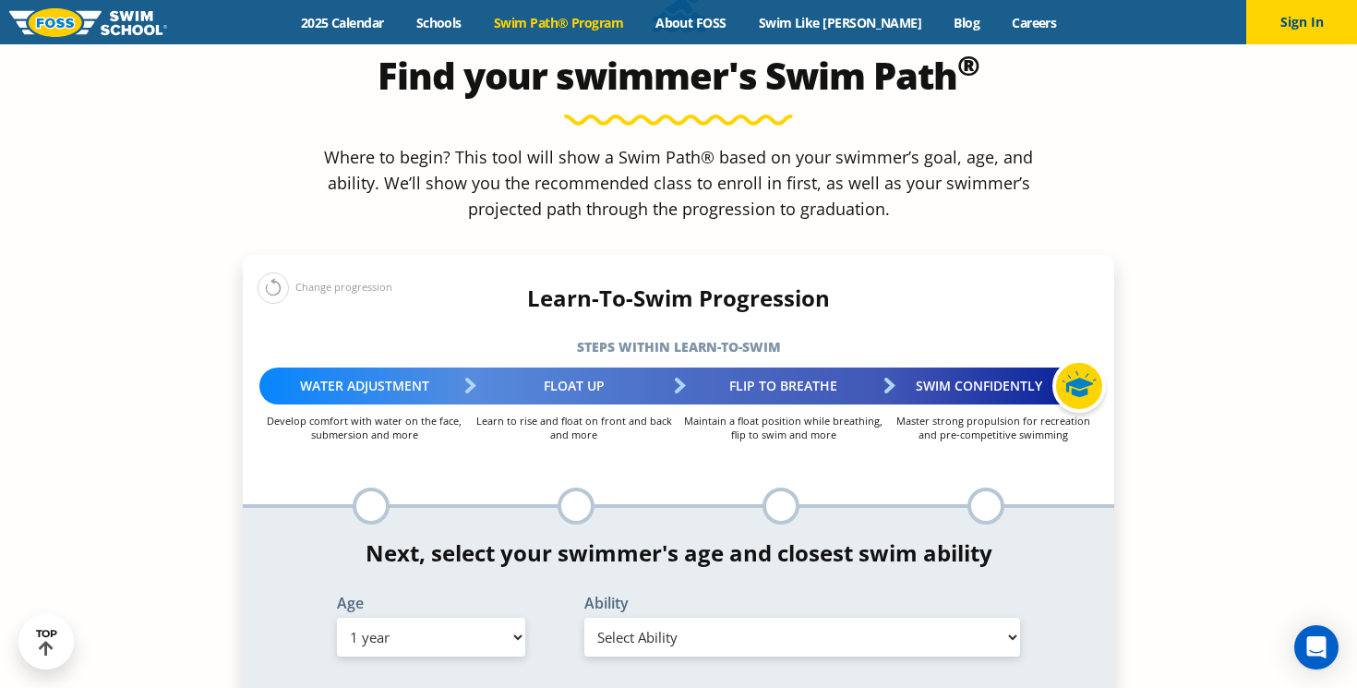
select select "1-year-comfortable-with-water-poured-over-their-head-but-not-eyes-and-ears"
click at [584, 617] on select "Select Ability First in-water experience Comfortable with water poured over the…" at bounding box center [802, 636] width 436 height 39
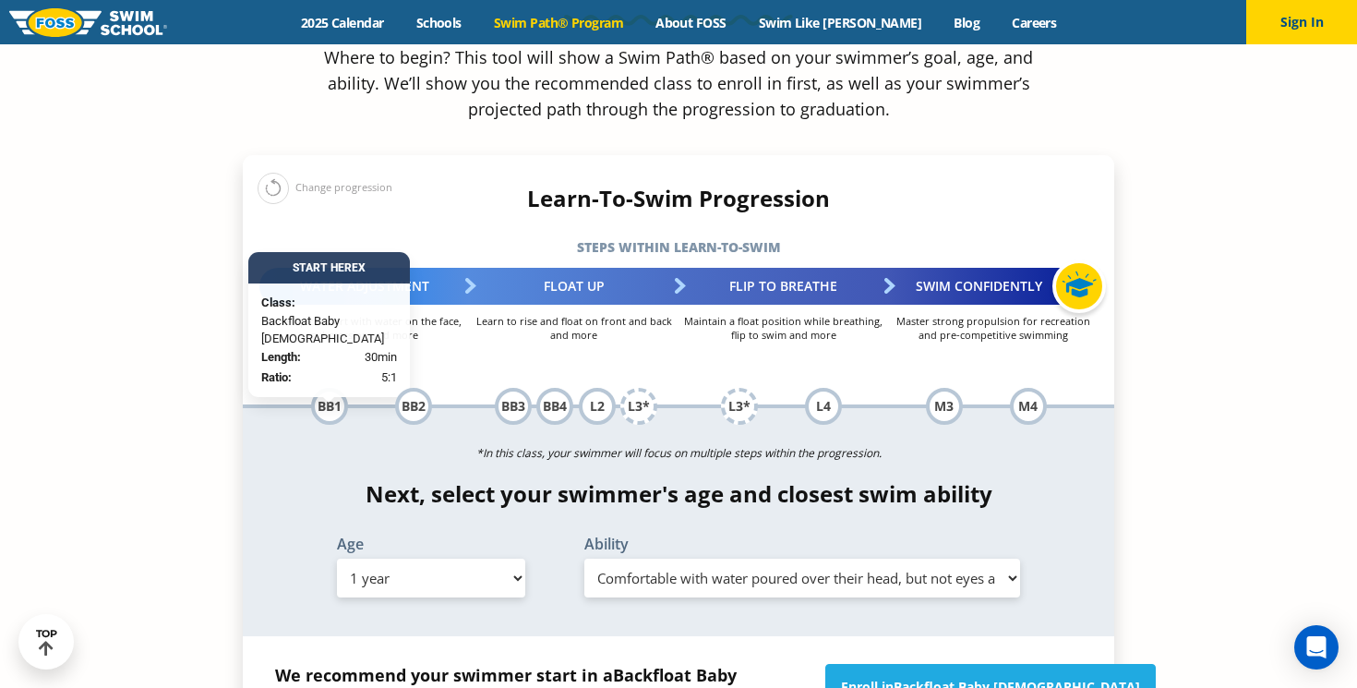
scroll to position [1845, 0]
